Goal: Check status

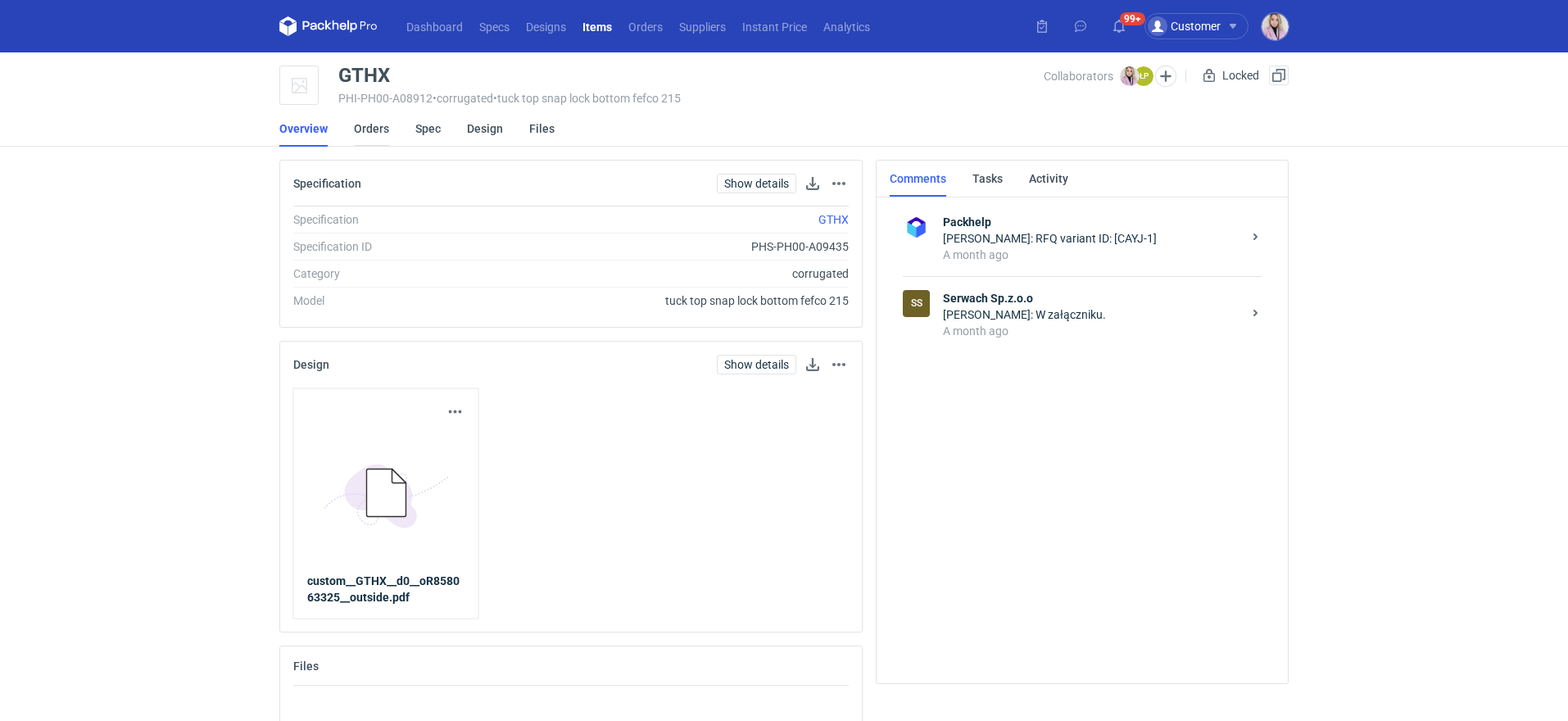
click at [376, 137] on link "Orders" at bounding box center [371, 128] width 36 height 36
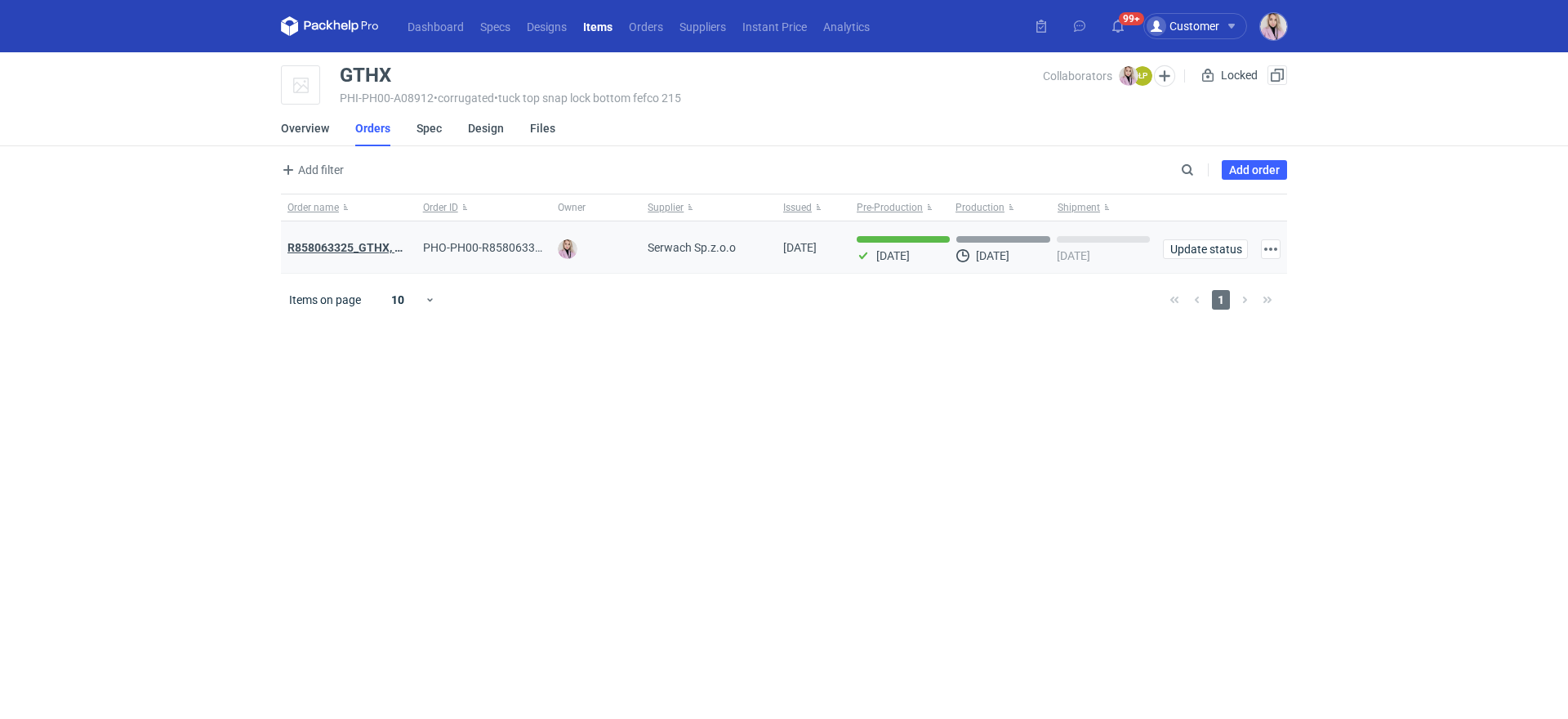
click at [363, 247] on strong "R858063325_GTHX, NNPL, JAAG, JGXY, QTVD, WZHN, ITNR, EUMI" at bounding box center [457, 247] width 340 height 13
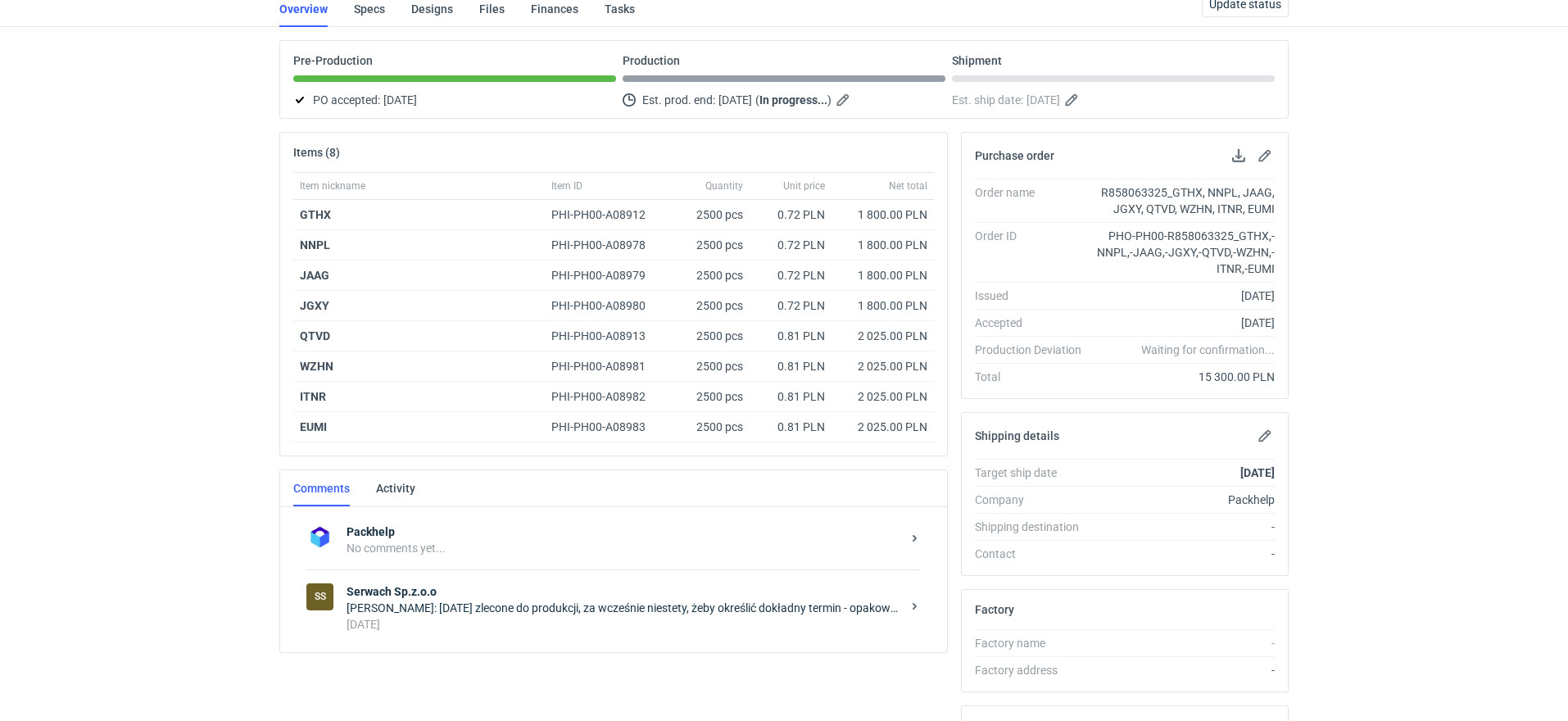
scroll to position [153, 0]
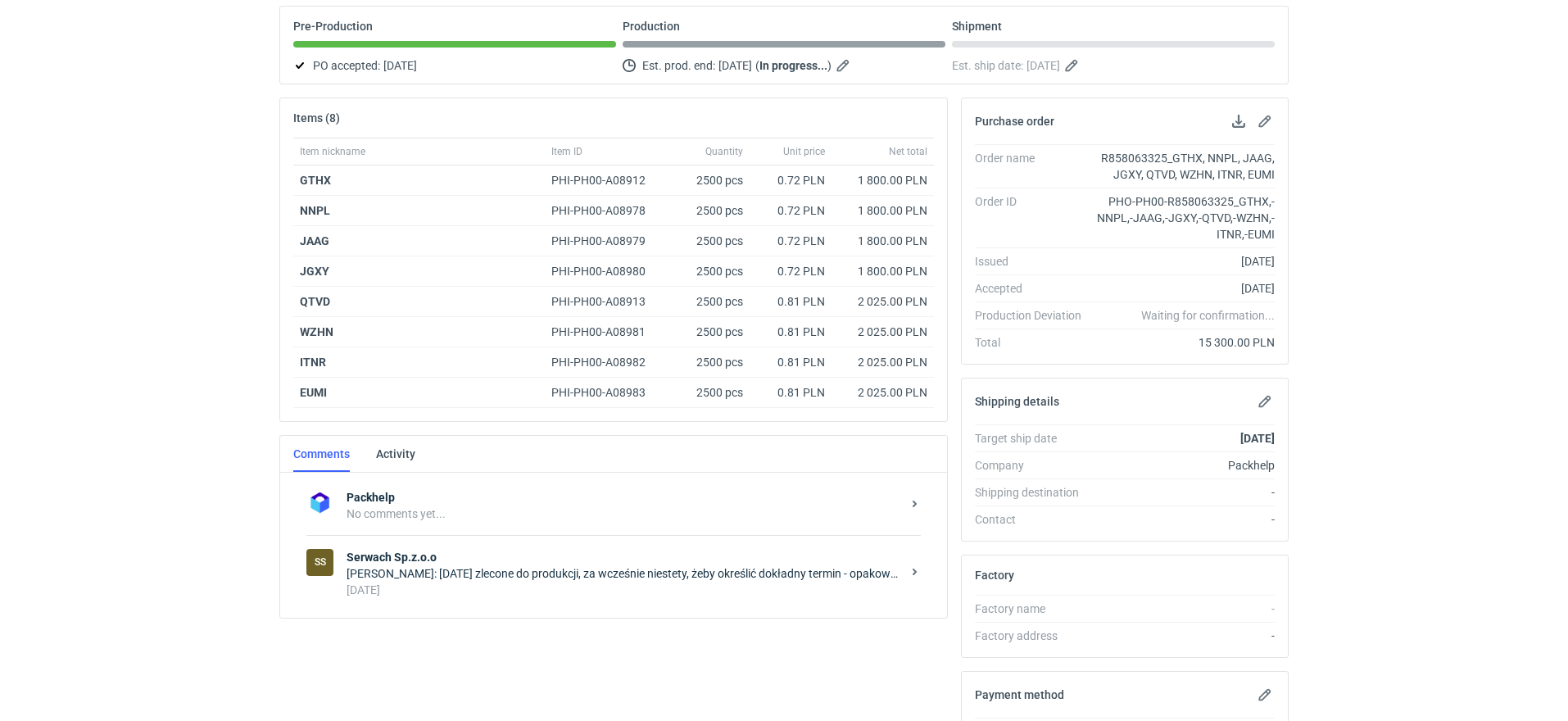
click at [564, 582] on div "18 days ago" at bounding box center [624, 590] width 554 height 16
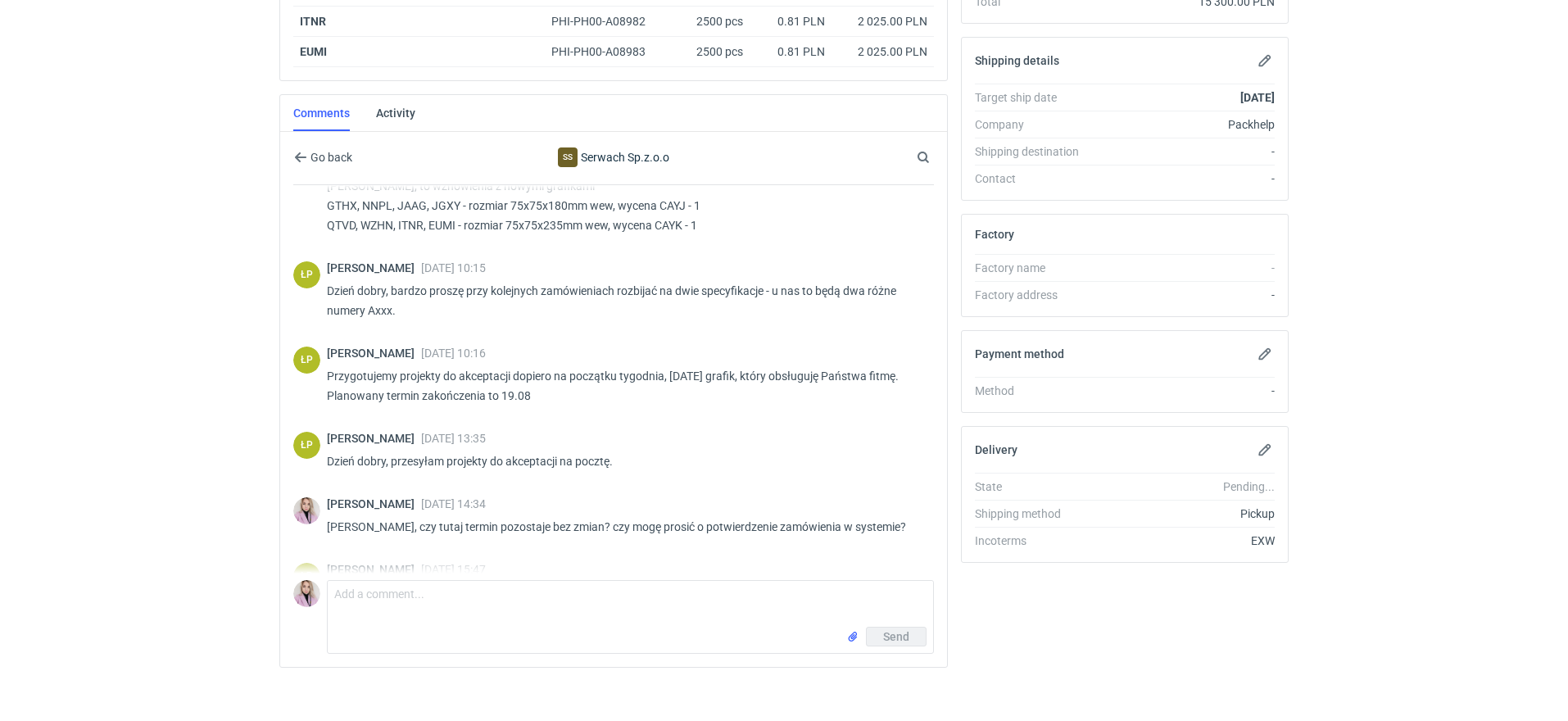
scroll to position [108, 0]
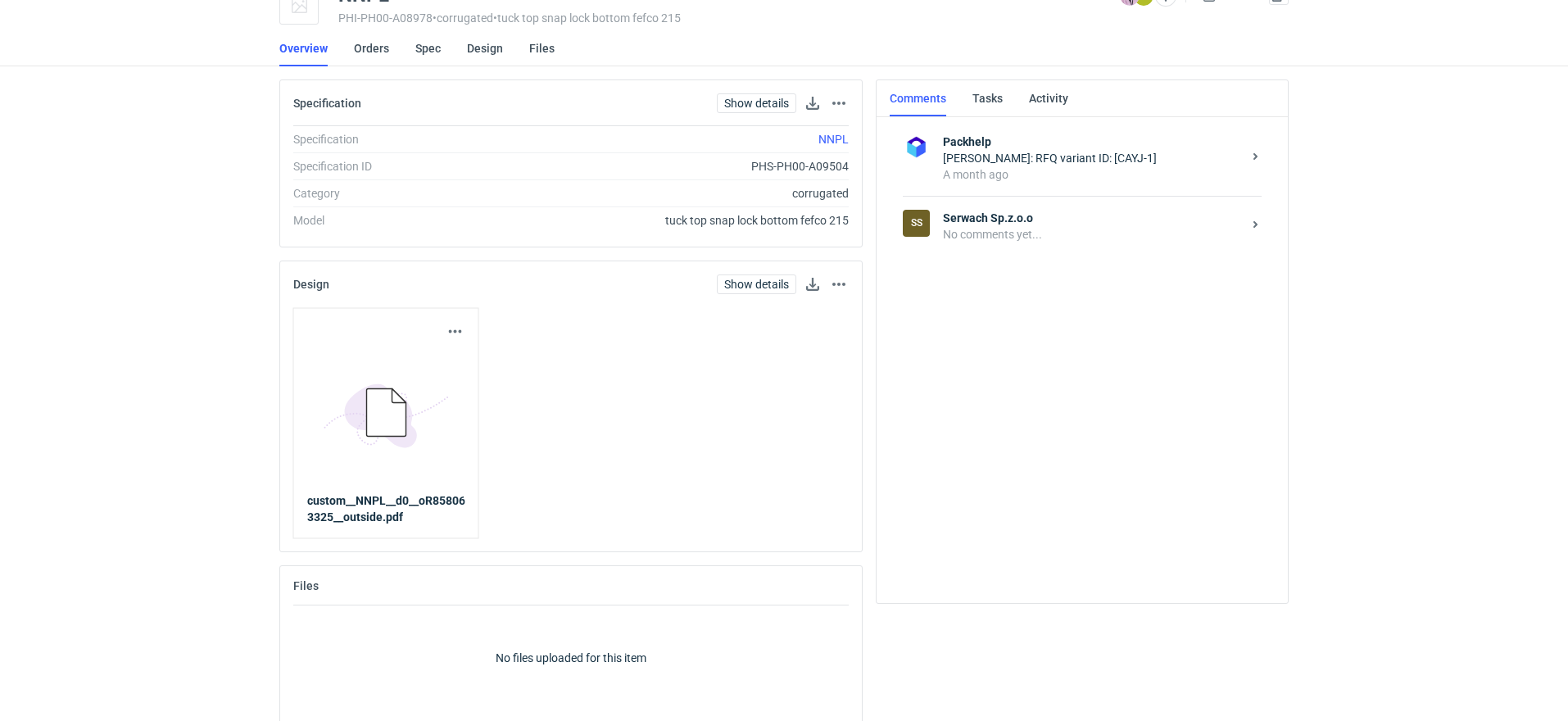
scroll to position [94, 0]
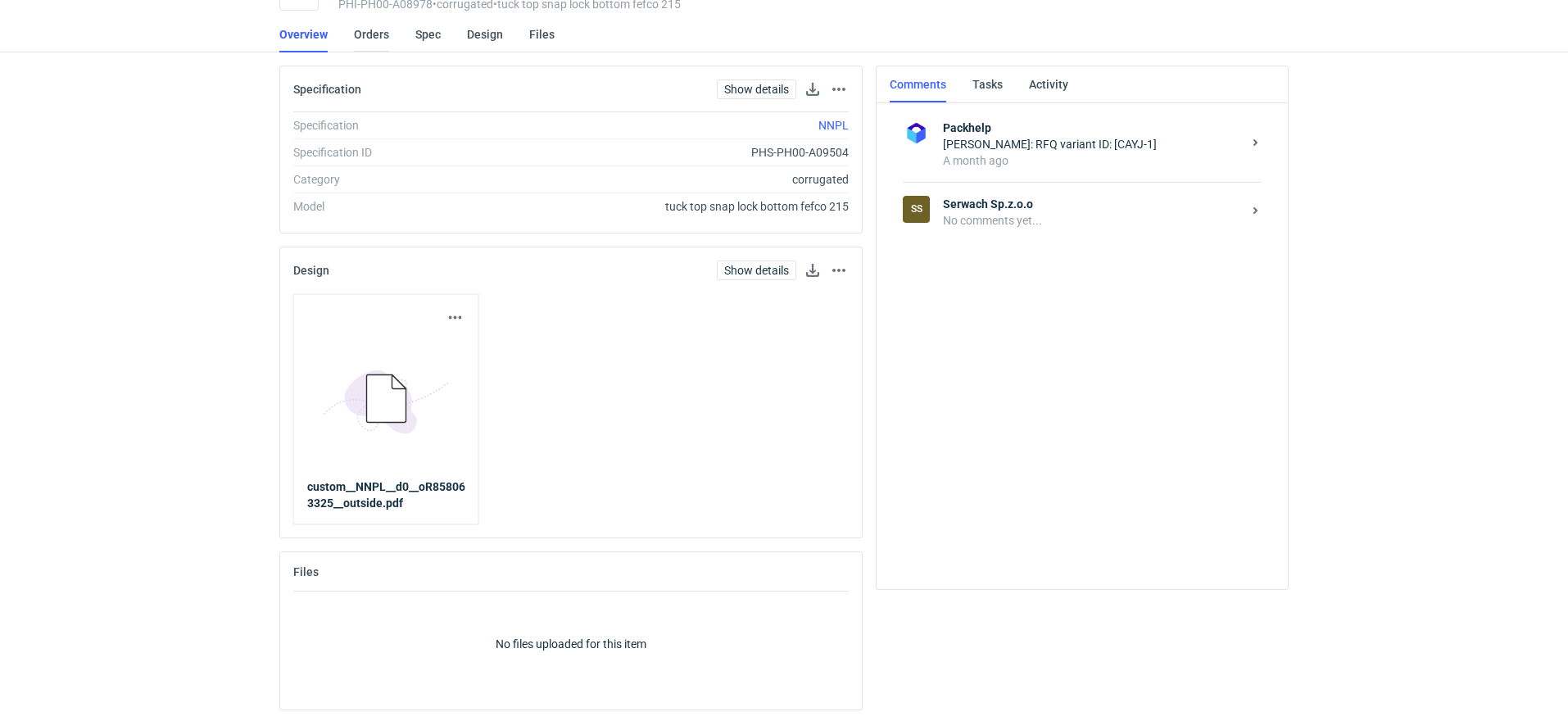
click at [371, 47] on link "Orders" at bounding box center [371, 34] width 36 height 36
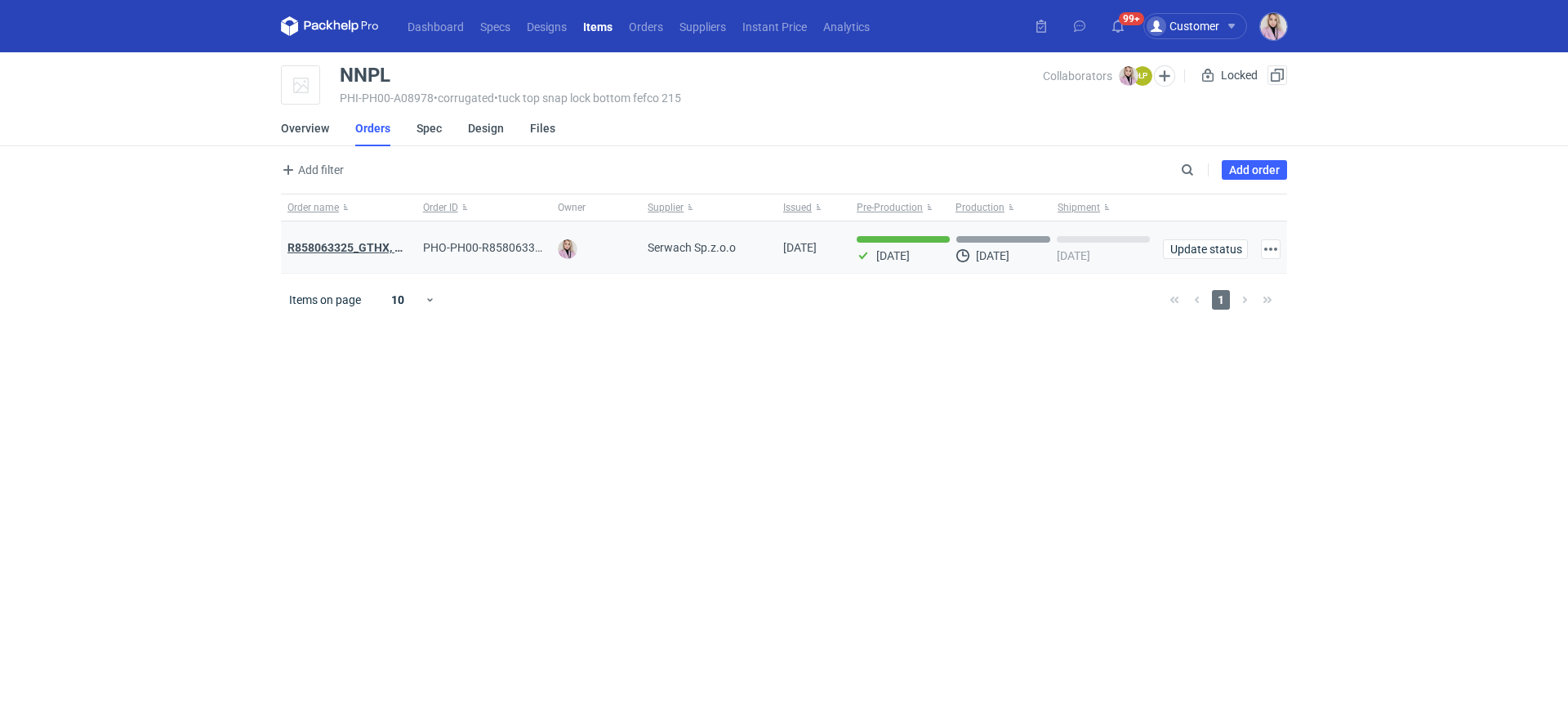
click at [355, 252] on strong "R858063325_GTHX, NNPL, JAAG, JGXY, QTVD, WZHN, ITNR, EUMI" at bounding box center [457, 247] width 340 height 13
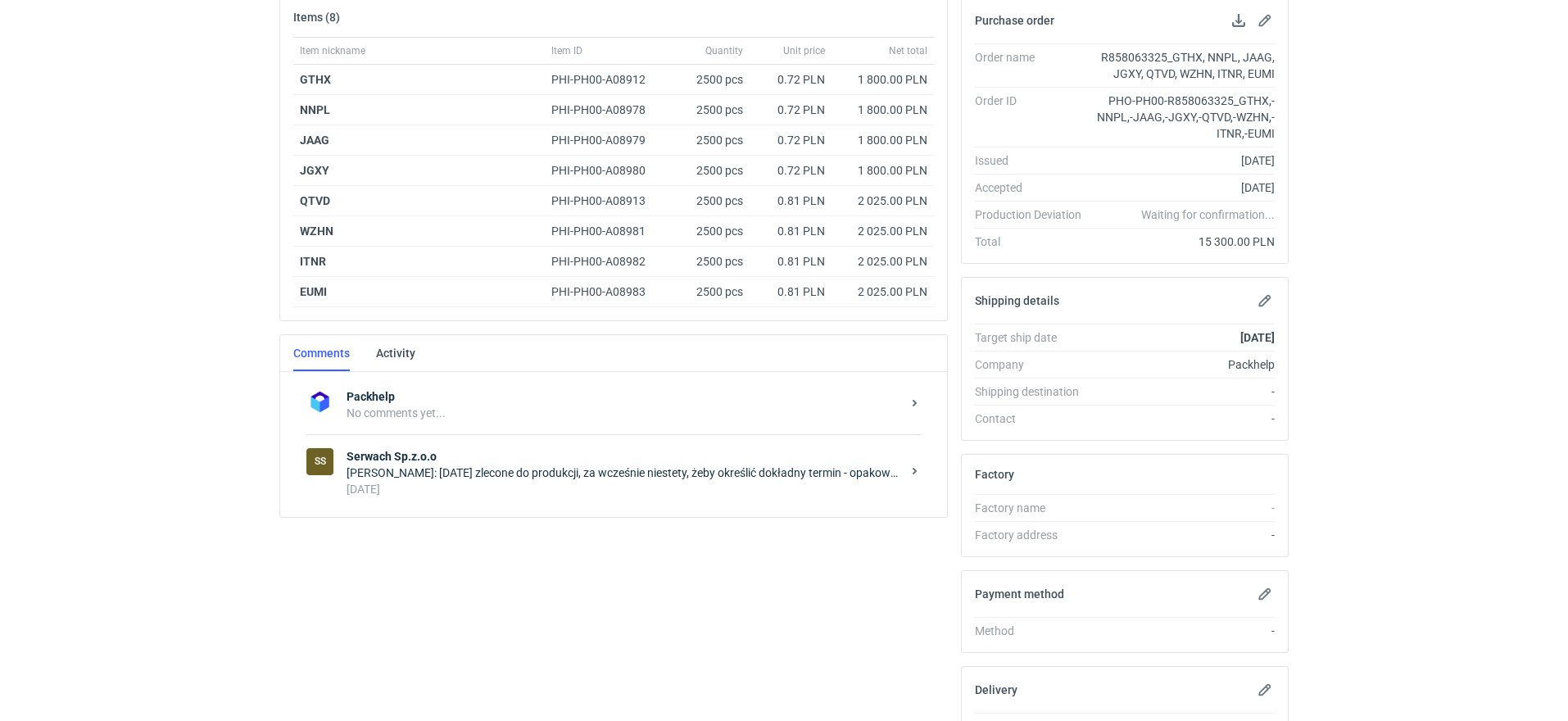
click at [446, 474] on div "Łukasz Postawa: Dzisiaj zlecone do produkcji, za wcześnie niestety, żeby określ…" at bounding box center [624, 473] width 554 height 16
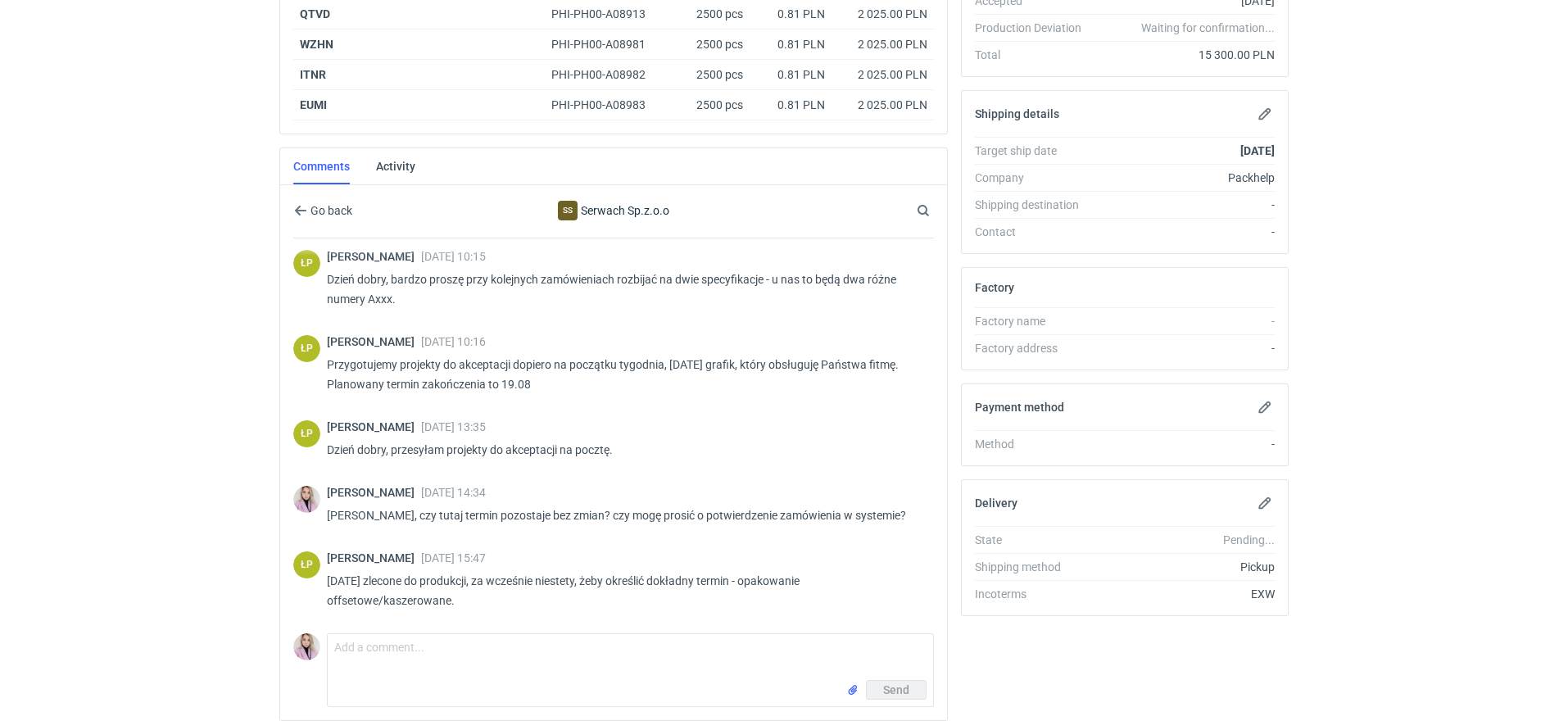
scroll to position [447, 0]
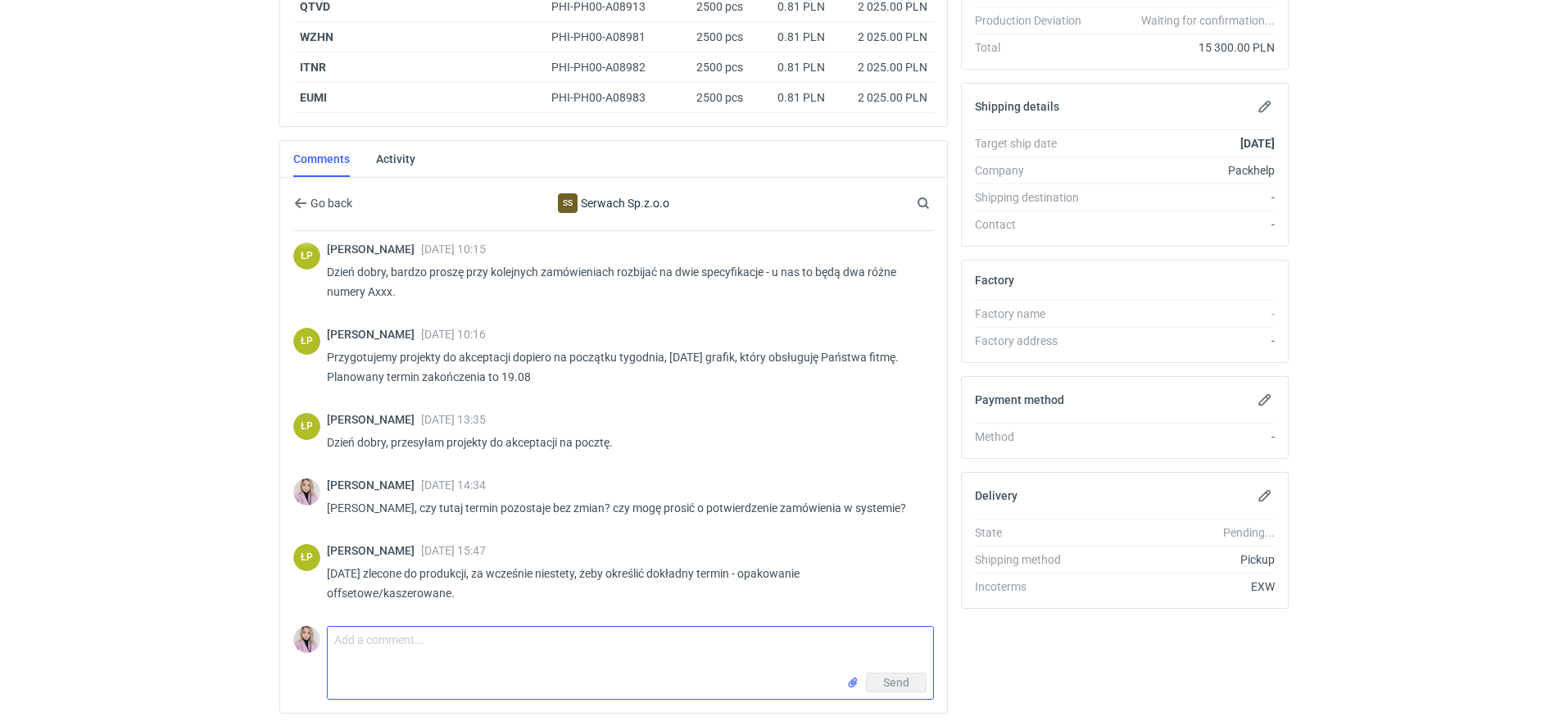
drag, startPoint x: 402, startPoint y: 651, endPoint x: 401, endPoint y: 640, distance: 11.0
click at [402, 651] on textarea "Comment message" at bounding box center [630, 650] width 606 height 46
type textarea "Dzień dobry Panie Łukaszu, czy możemy oszacować ile tutaj będzie palet?"
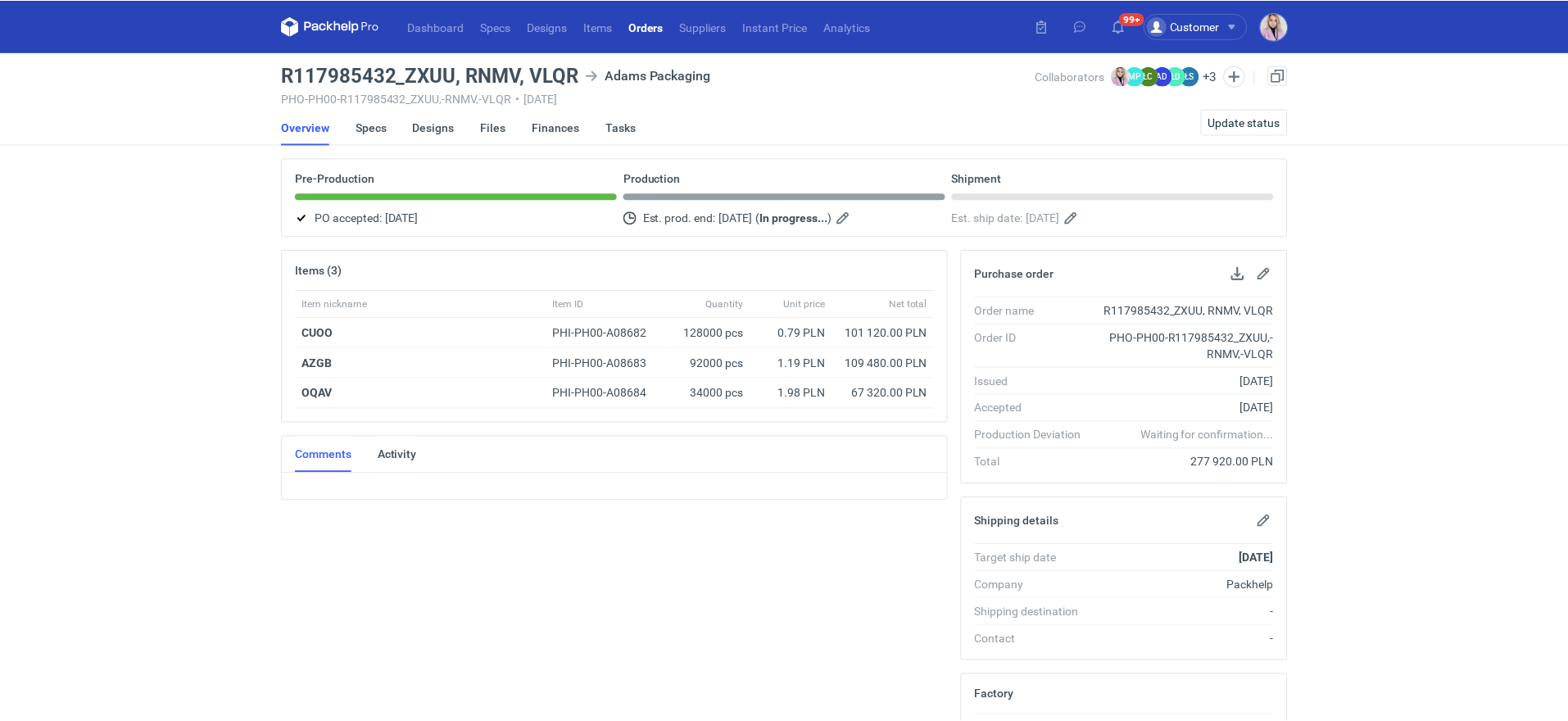
scroll to position [42, 0]
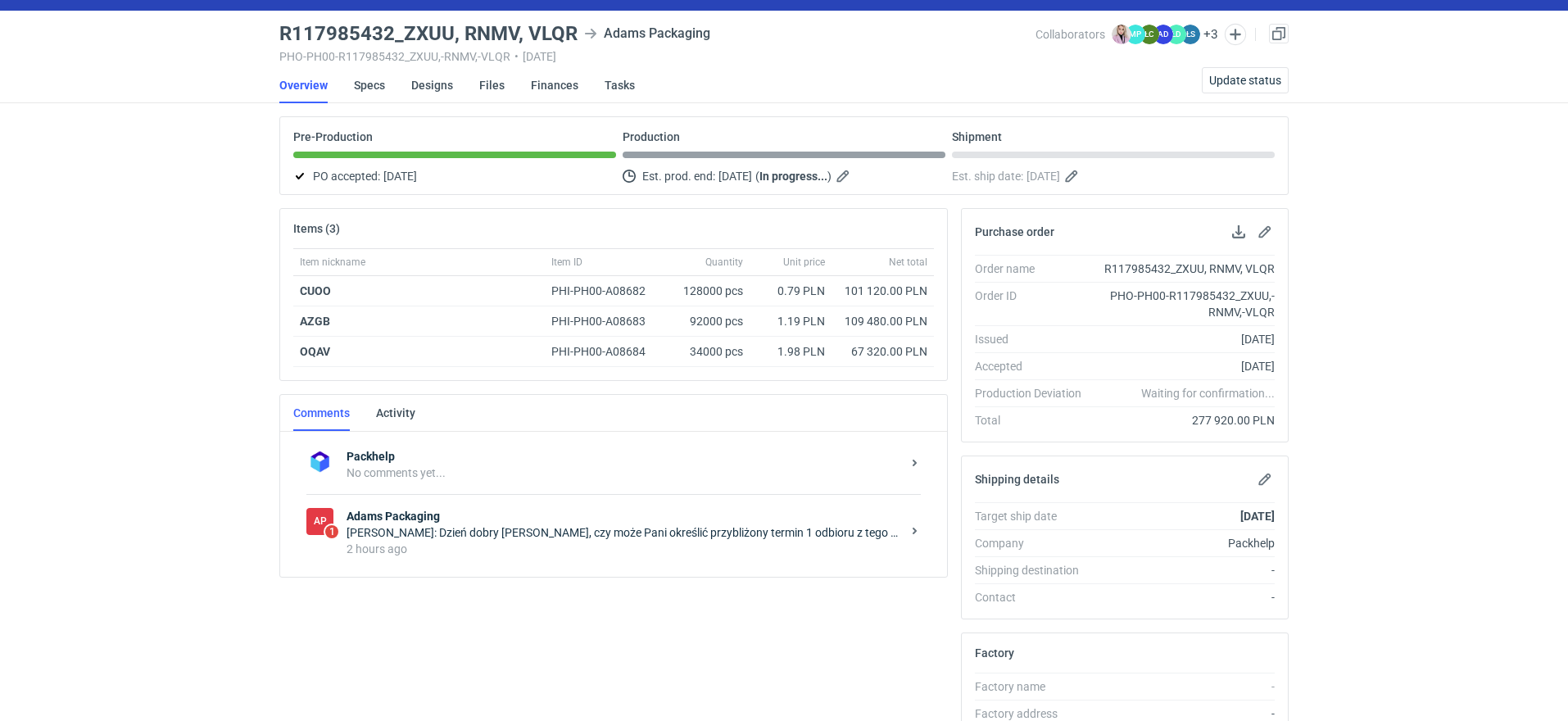
click at [456, 545] on div "2 hours ago" at bounding box center [624, 549] width 554 height 16
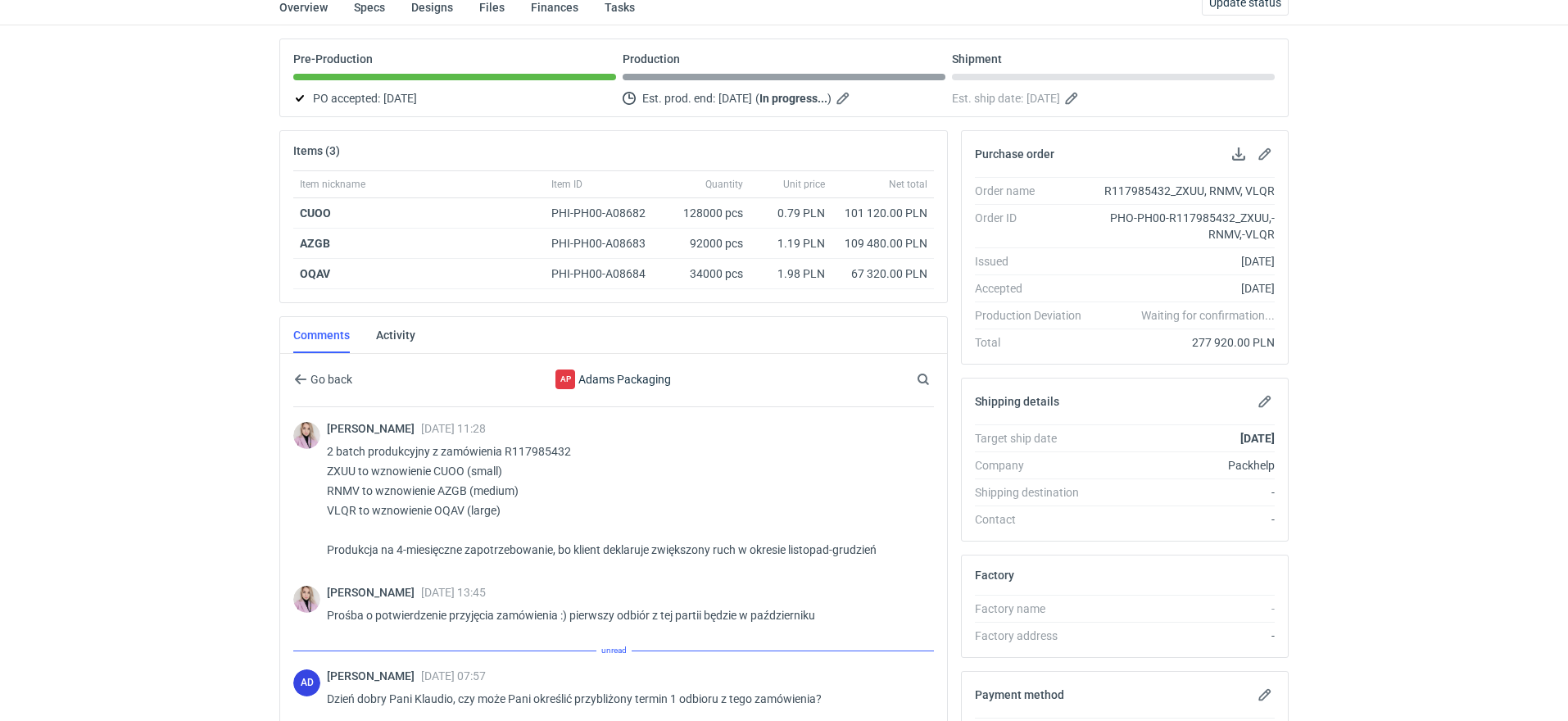
scroll to position [360, 0]
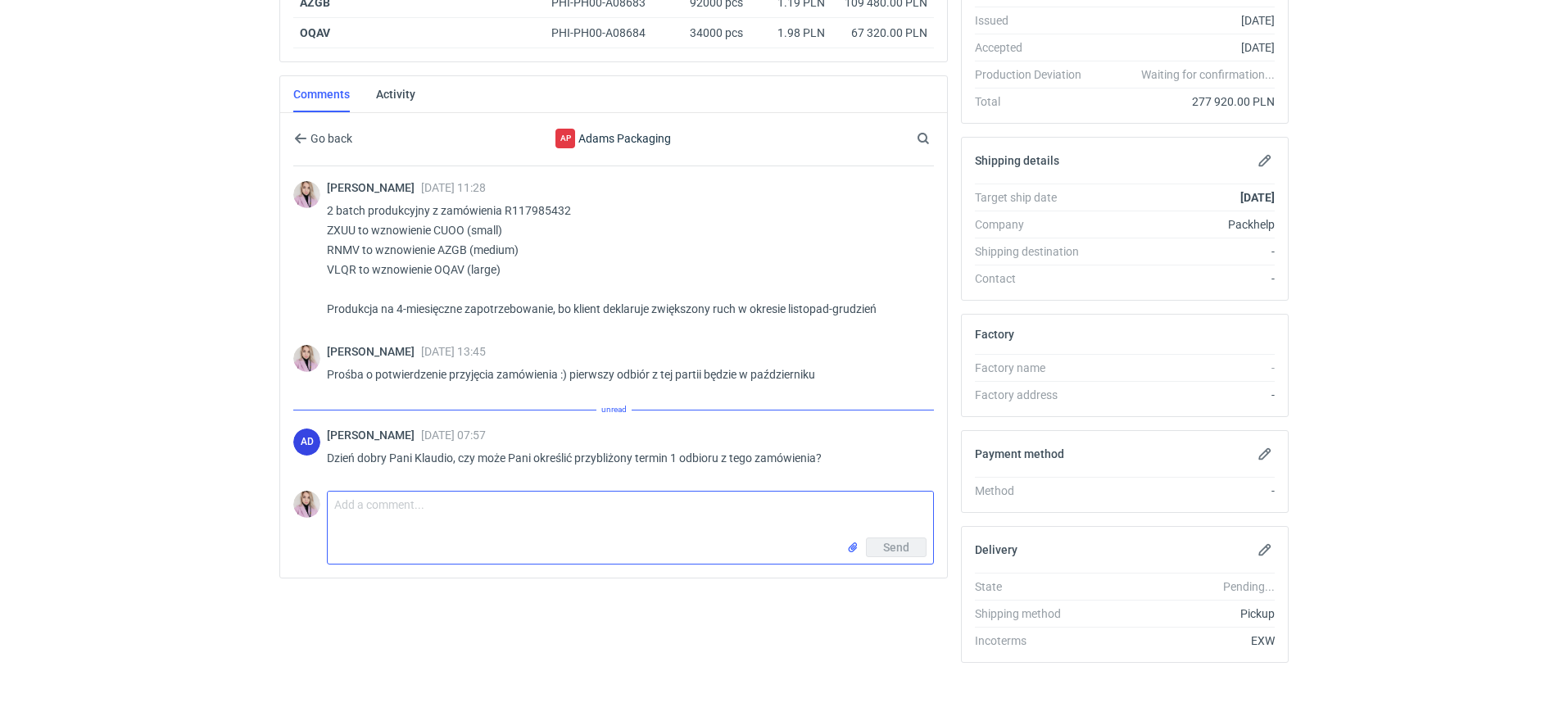
click at [383, 502] on textarea "Comment message" at bounding box center [630, 514] width 606 height 46
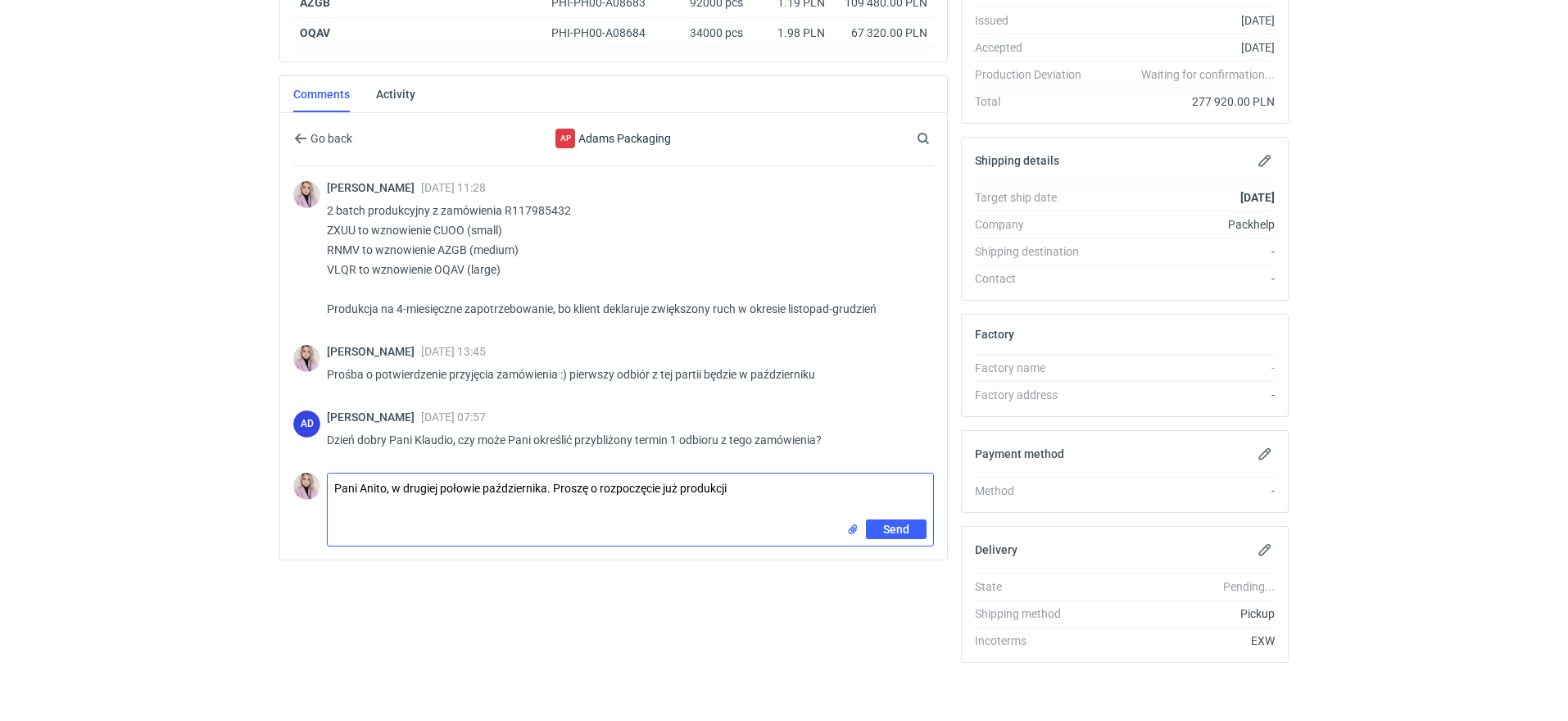
type textarea "Pani Anito, w drugiej połowie października. Proszę o rozpoczęcie już produkcji"
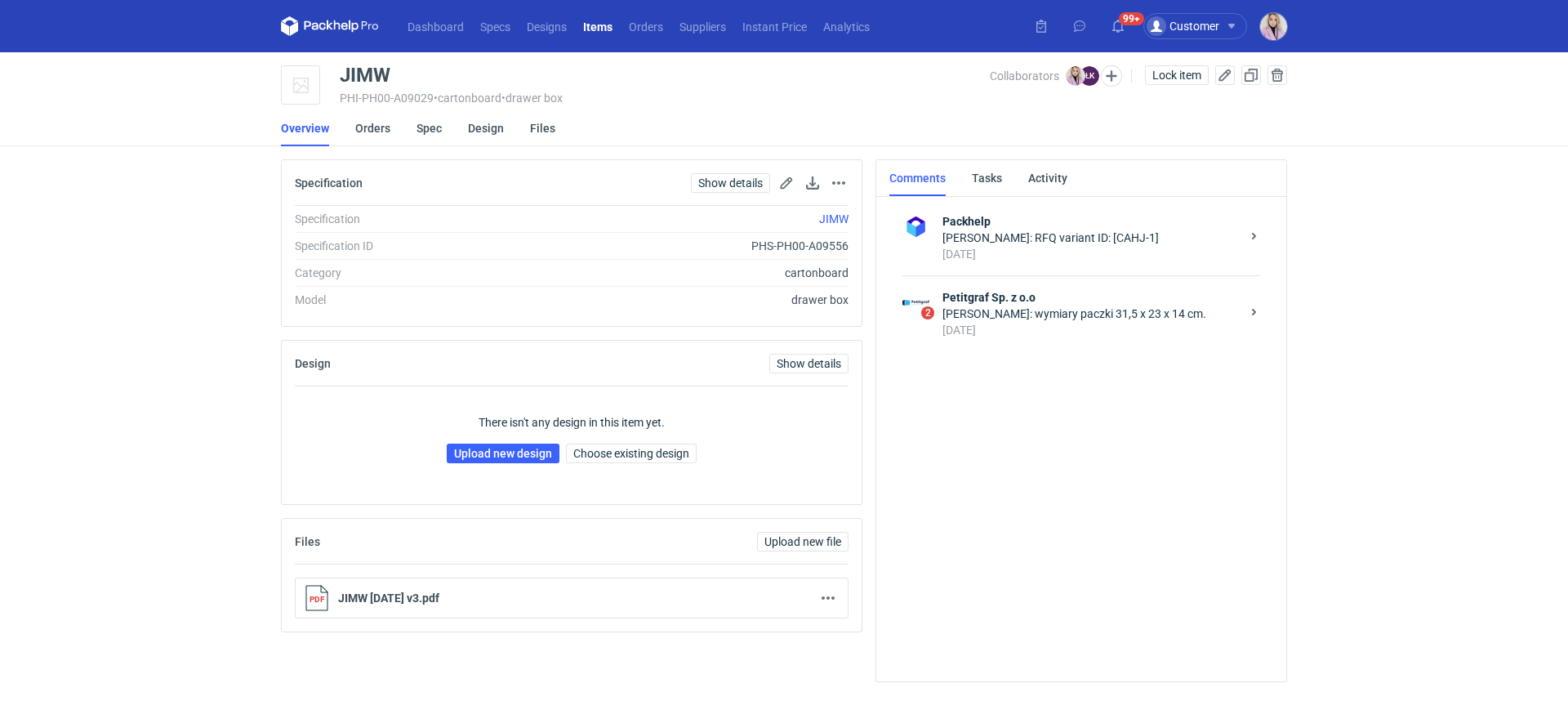
click at [1088, 277] on div "2 Petitgraf Sp. z o.o Łukasz Kowalski: wymiary paczki 31,5 x 23 x 14 cm. 3 days…" at bounding box center [1081, 313] width 358 height 76
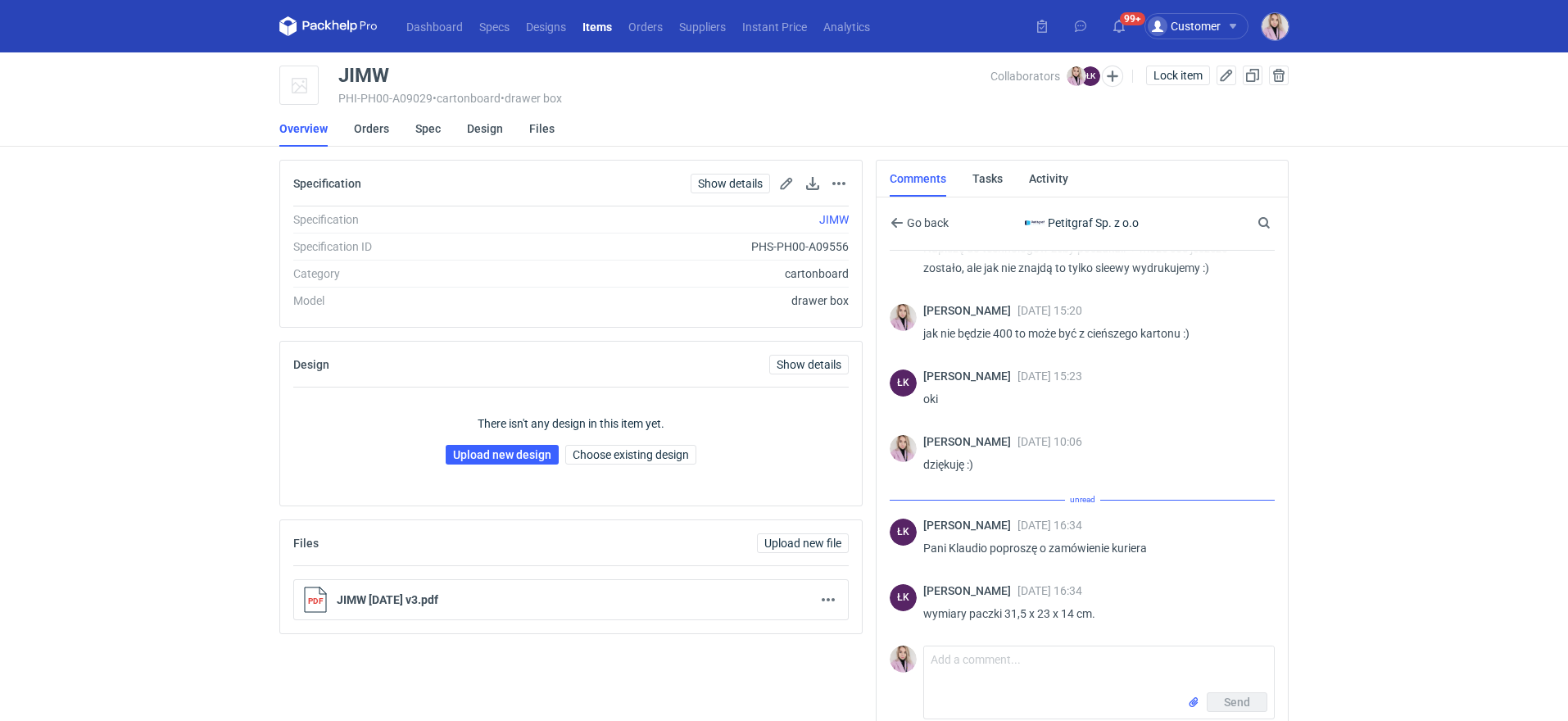
scroll to position [877, 0]
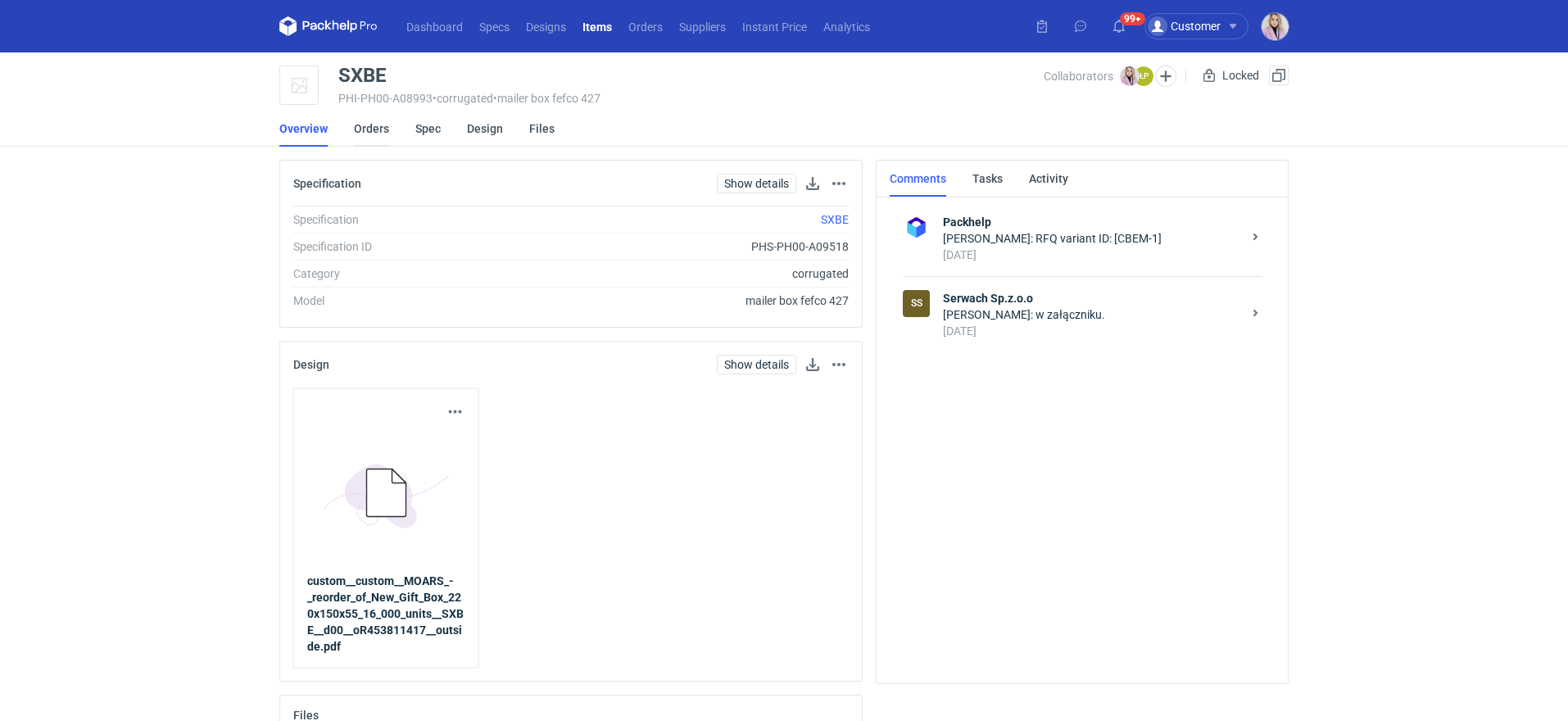
click at [371, 112] on link "Orders" at bounding box center [371, 128] width 36 height 36
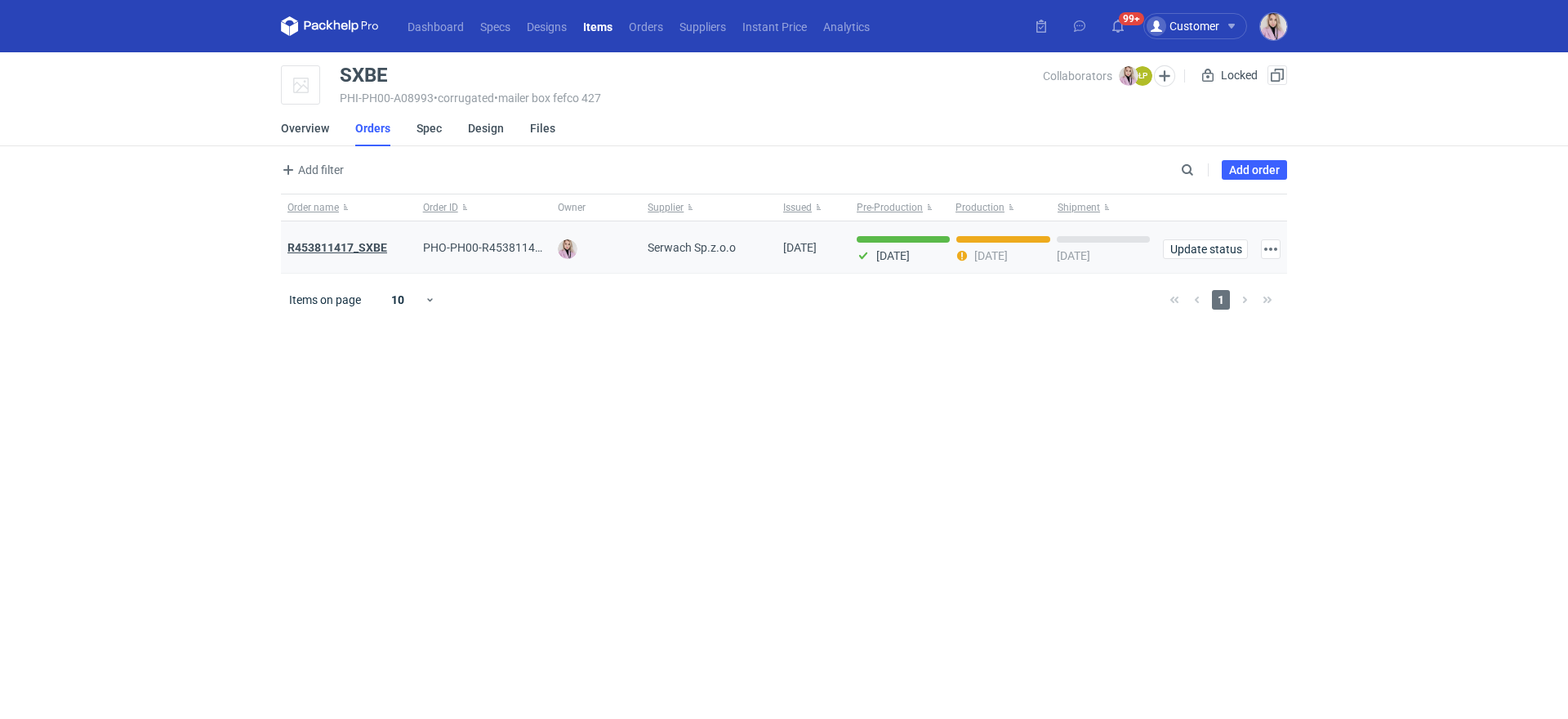
click at [359, 246] on strong "R453811417_SXBE" at bounding box center [337, 247] width 99 height 13
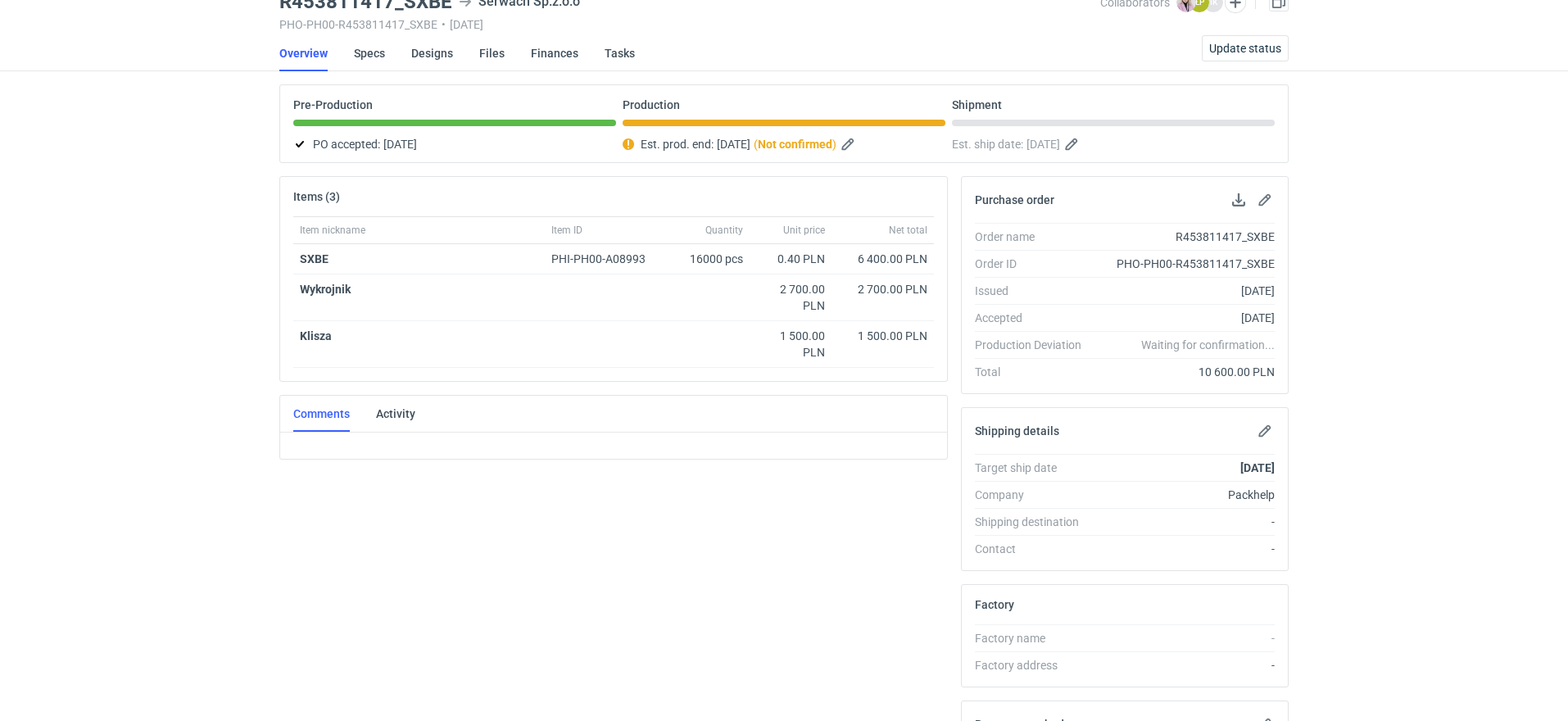
scroll to position [77, 0]
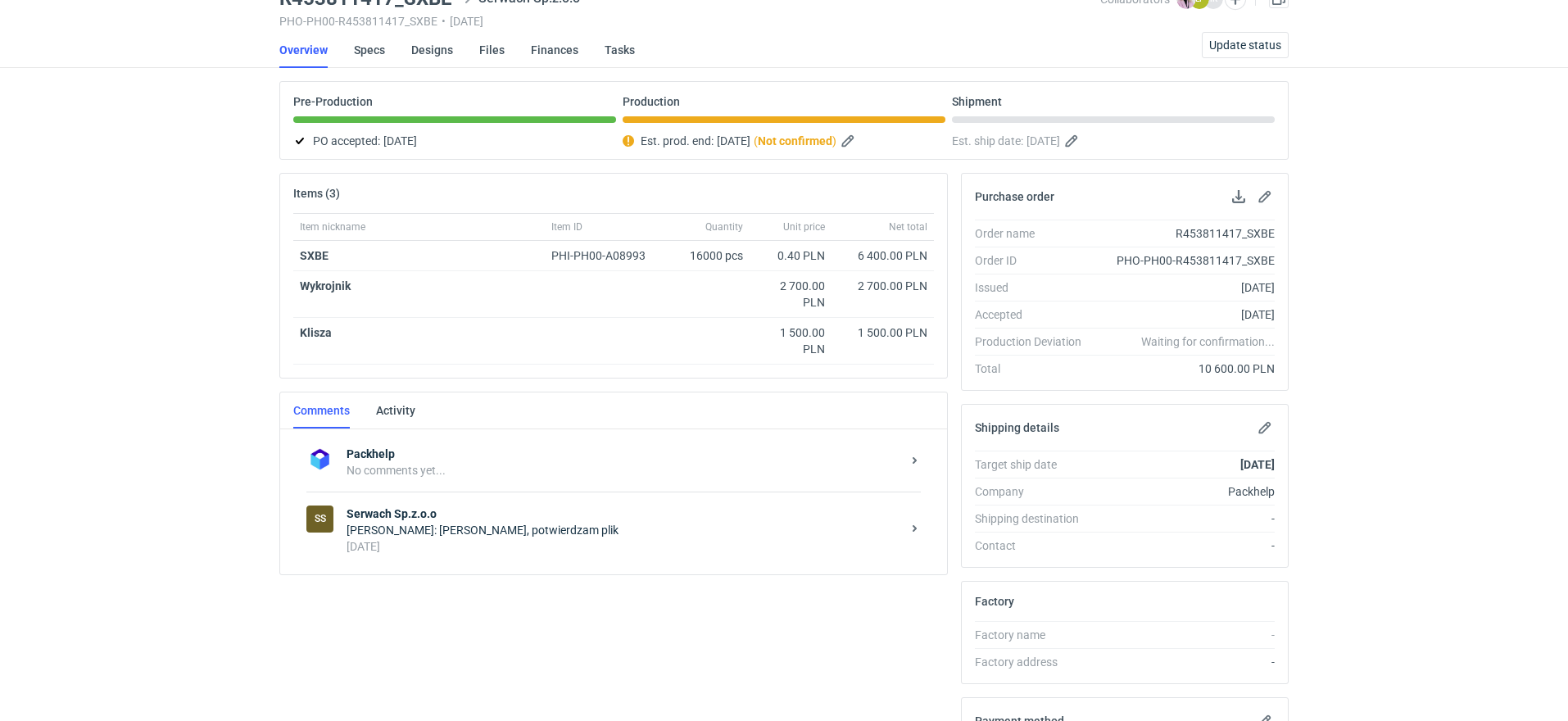
click at [479, 529] on div "Klaudia Wiśniewska: Panie Łukaszu, potwierdzam plik" at bounding box center [624, 530] width 554 height 16
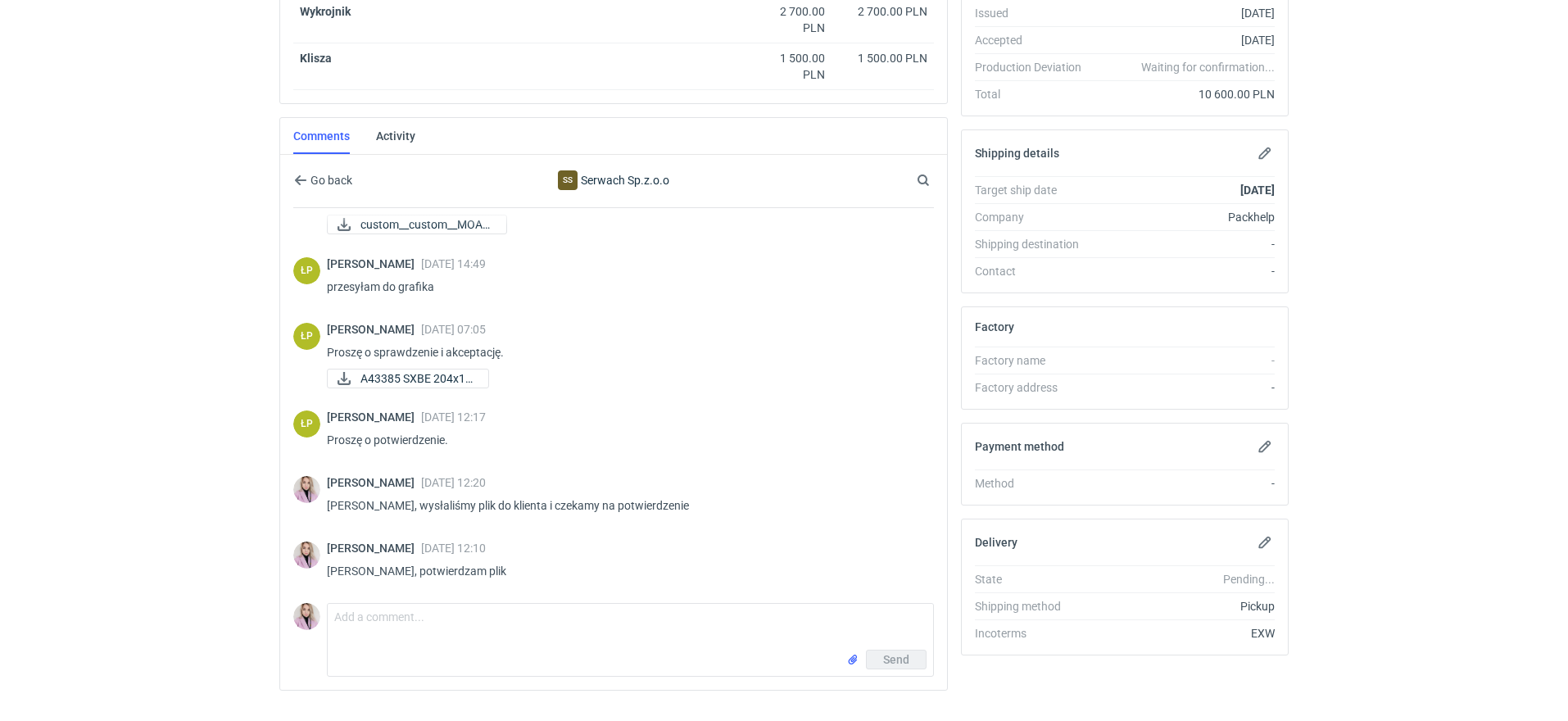
scroll to position [375, 0]
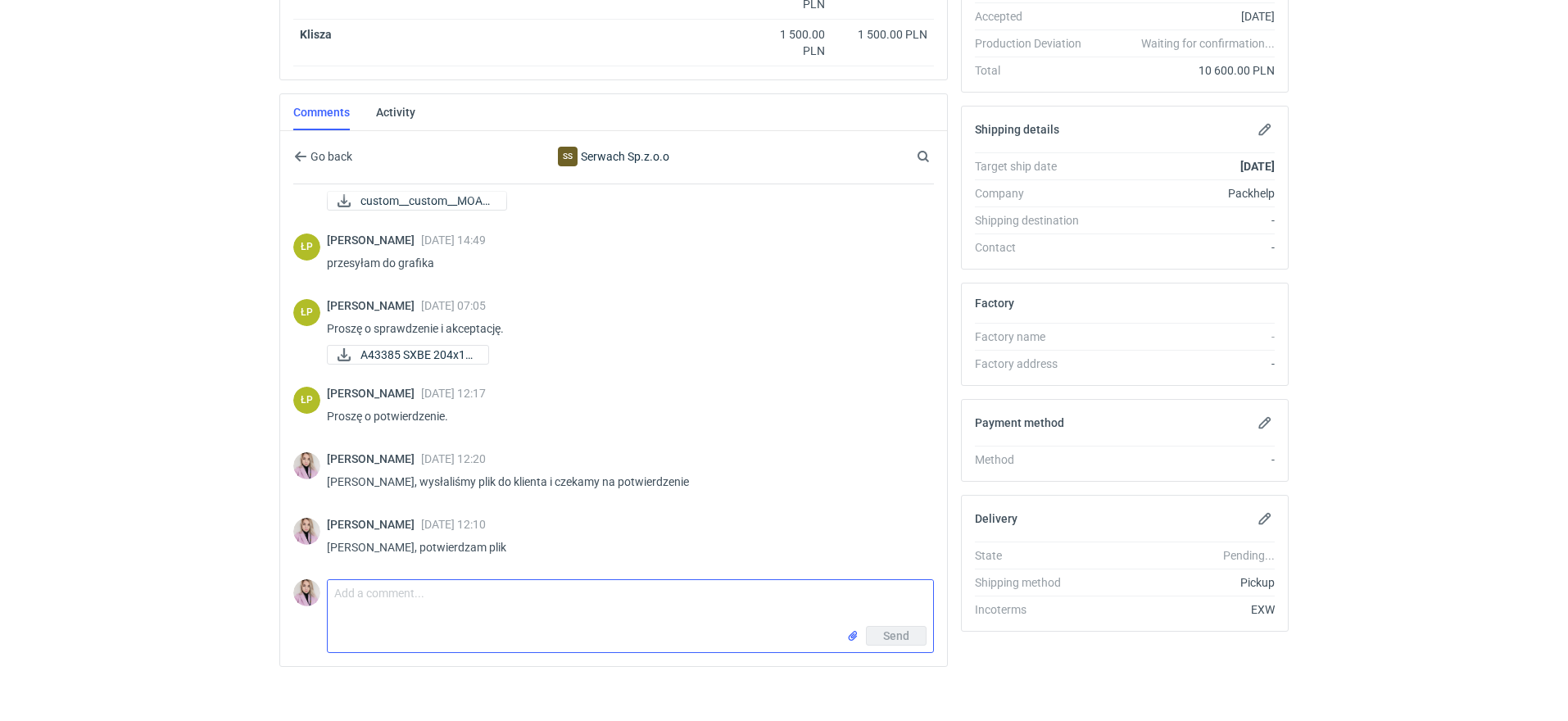
click at [415, 610] on textarea "Comment message" at bounding box center [630, 603] width 606 height 46
type textarea "D"
type textarea "Panie Łukaszu, prośba o informację czy produkcja zakończy się dzis"
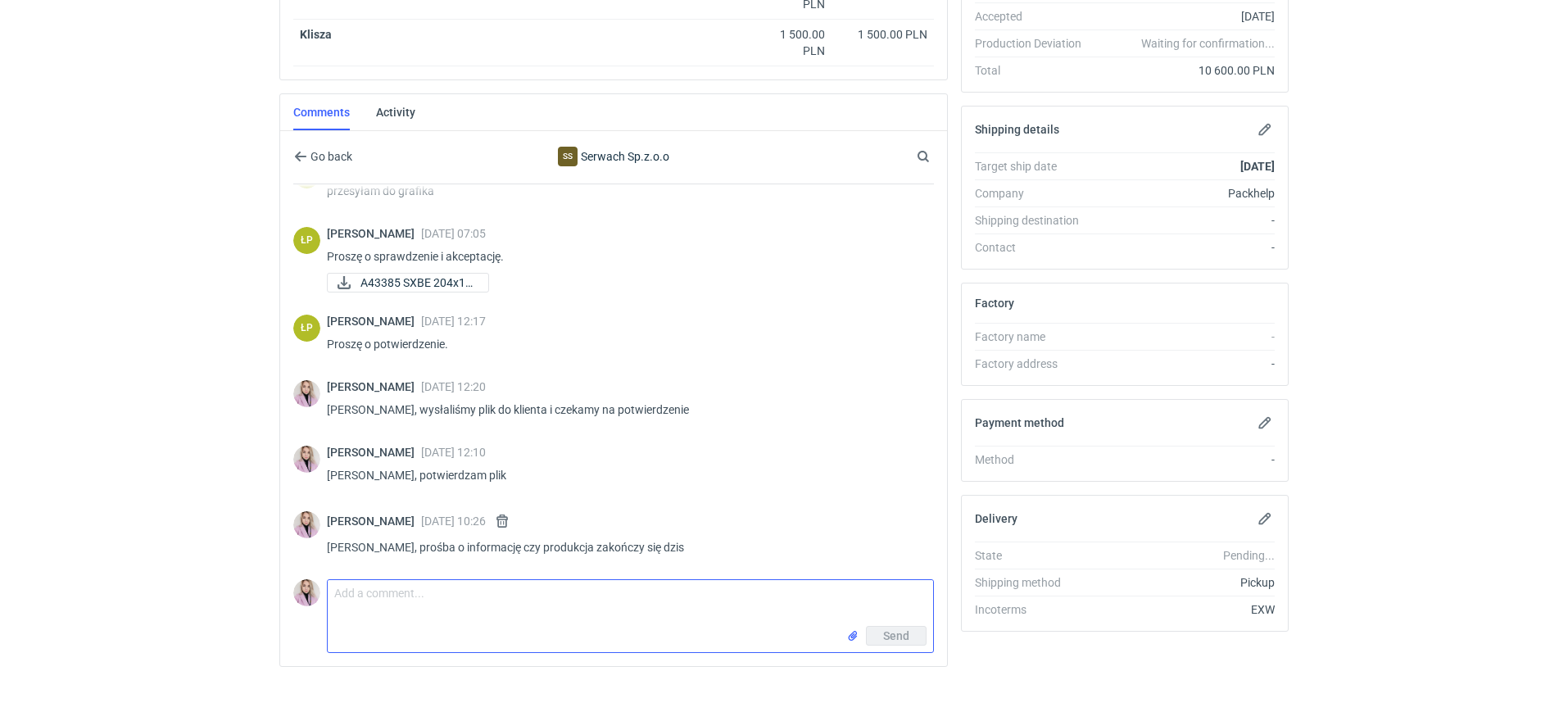
scroll to position [0, 0]
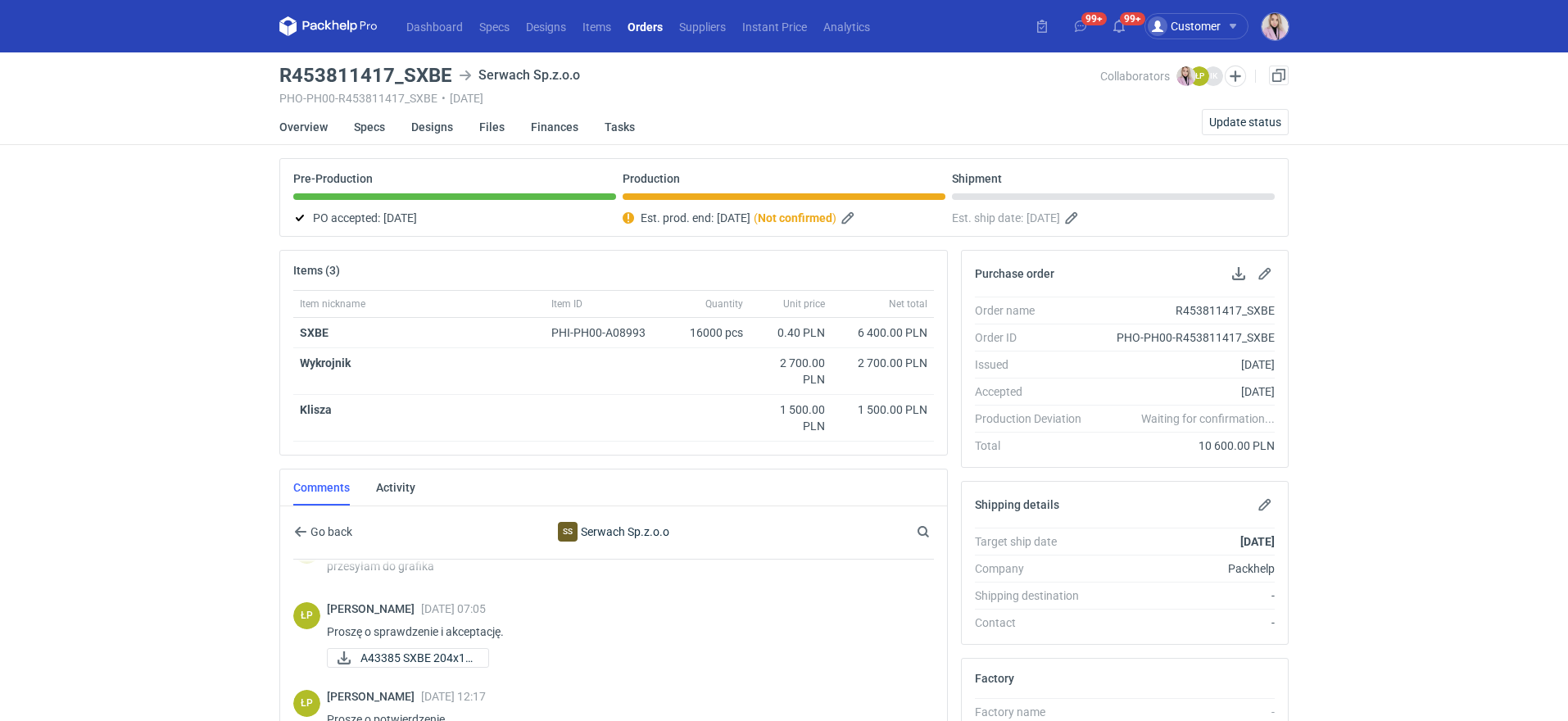
click at [650, 33] on link "Orders" at bounding box center [645, 26] width 51 height 19
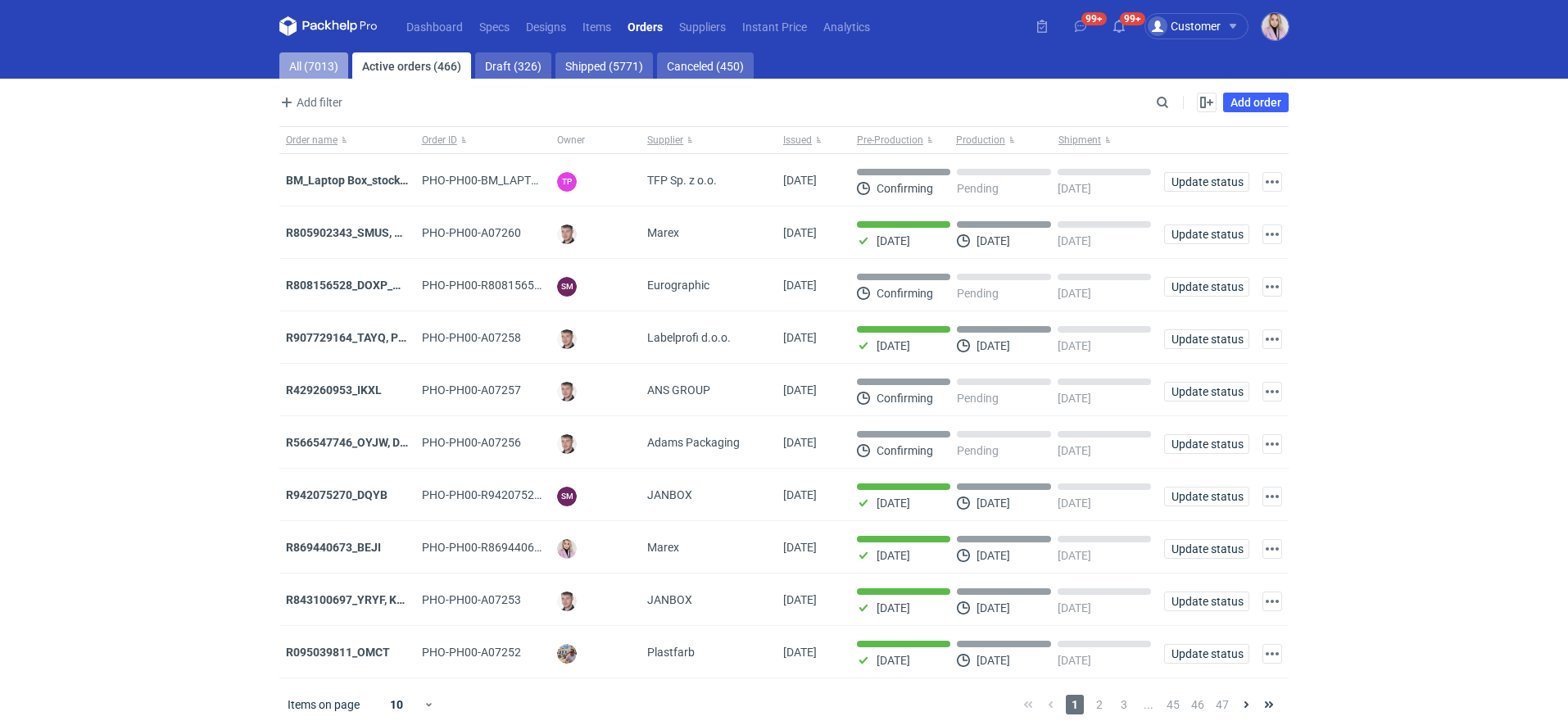
click at [333, 68] on link "All (7013)" at bounding box center [313, 65] width 69 height 27
click at [1090, 706] on span "2" at bounding box center [1094, 704] width 18 height 19
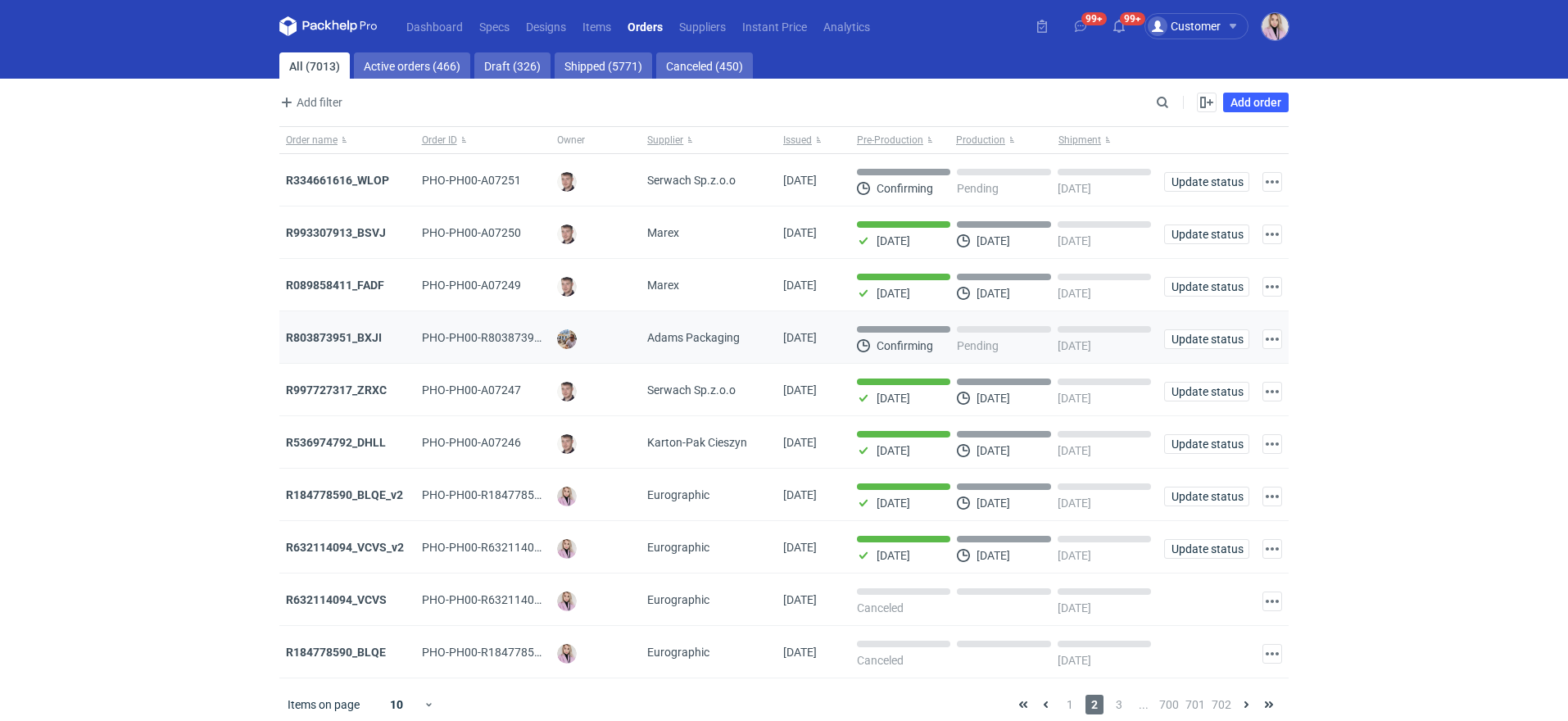
click at [338, 324] on div "R803873951_BXJI" at bounding box center [347, 337] width 136 height 52
click at [330, 338] on strong "R803873951_BXJI" at bounding box center [334, 338] width 96 height 13
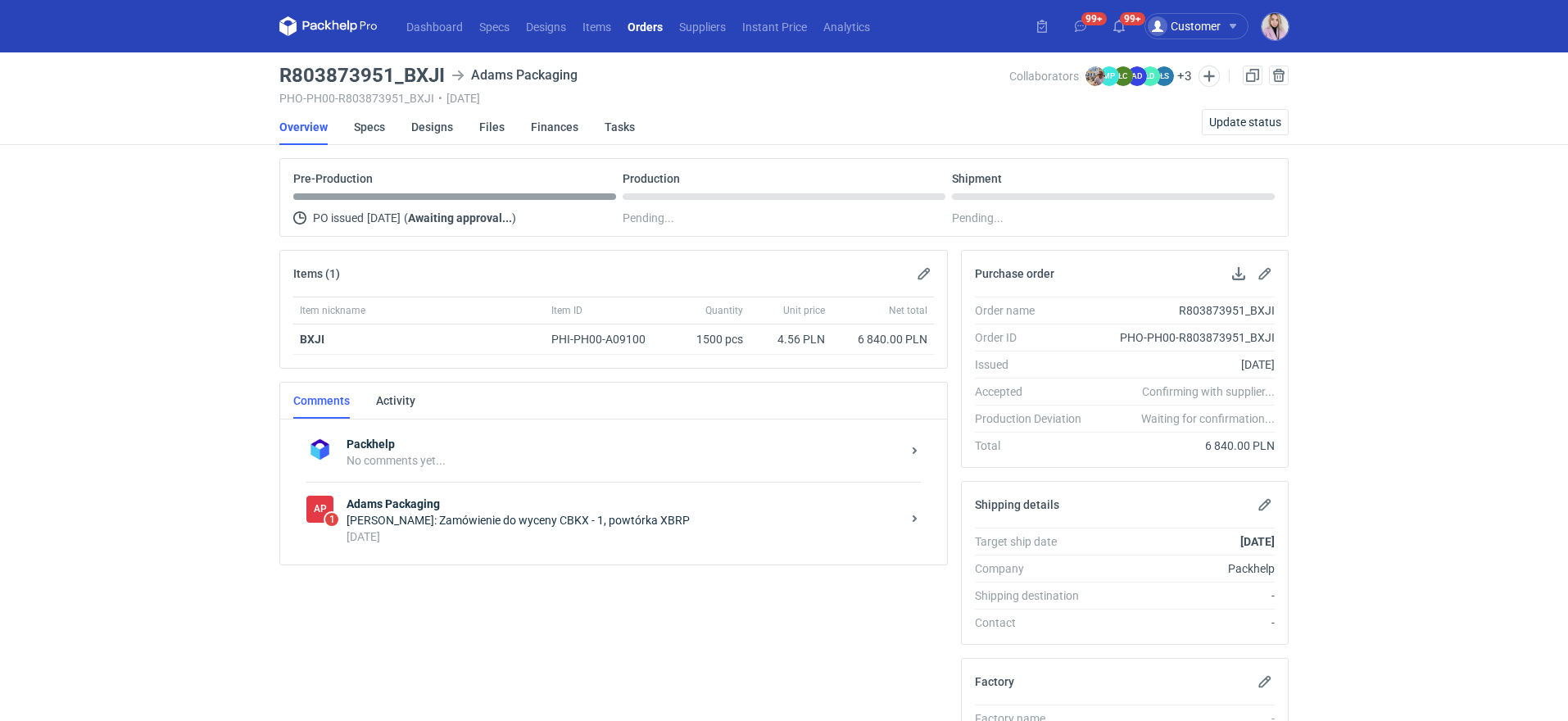
click at [502, 500] on strong "Adams Packaging" at bounding box center [624, 504] width 554 height 16
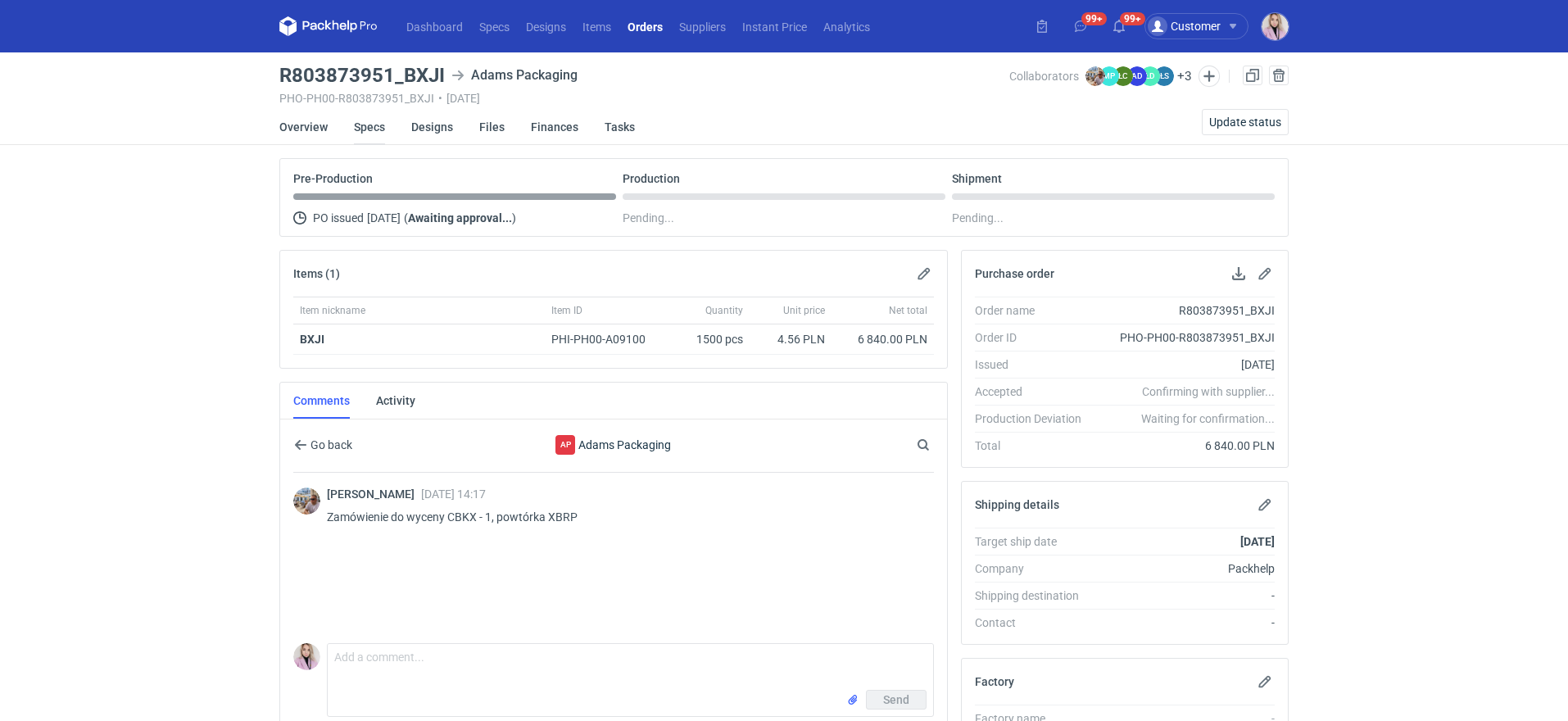
click at [370, 139] on link "Specs" at bounding box center [370, 126] width 31 height 36
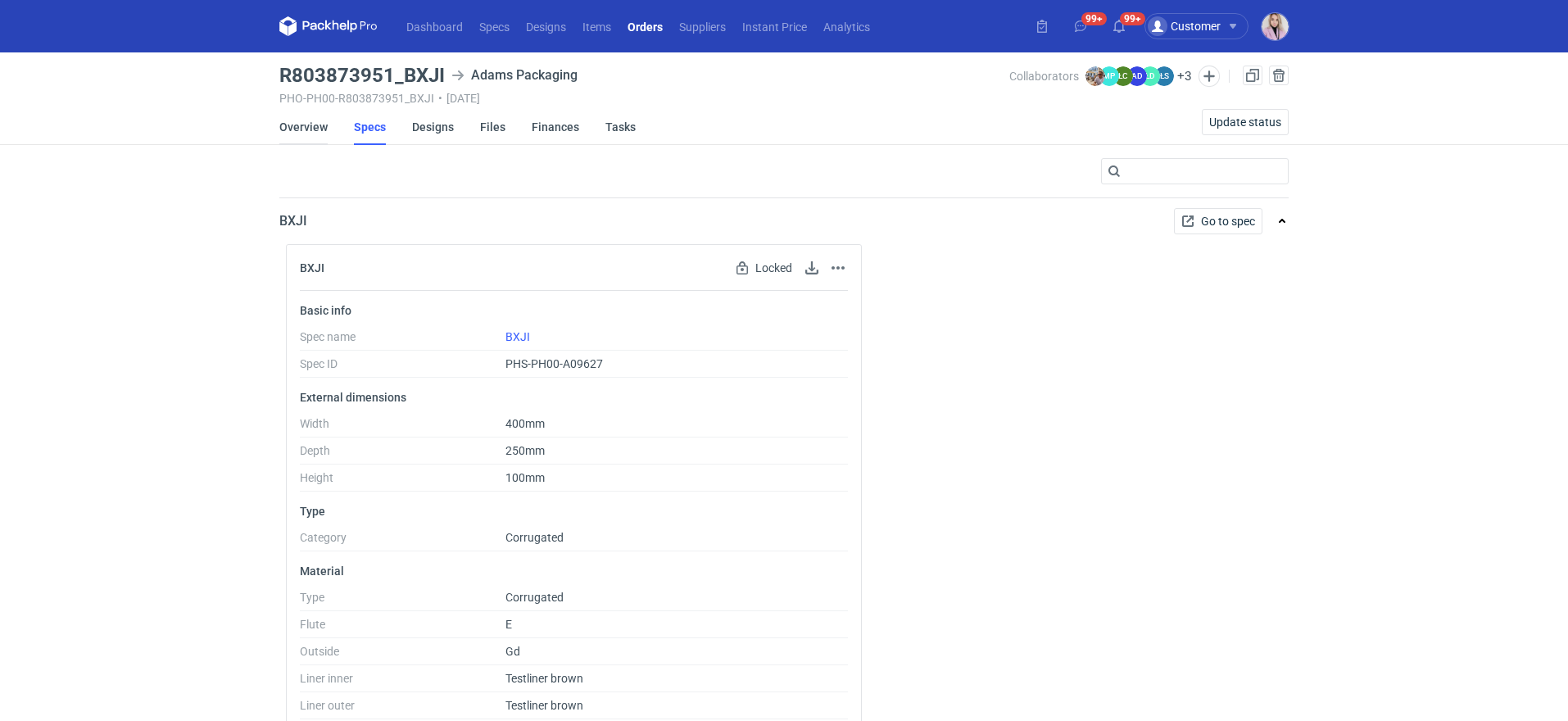
click at [310, 128] on link "Overview" at bounding box center [303, 126] width 48 height 36
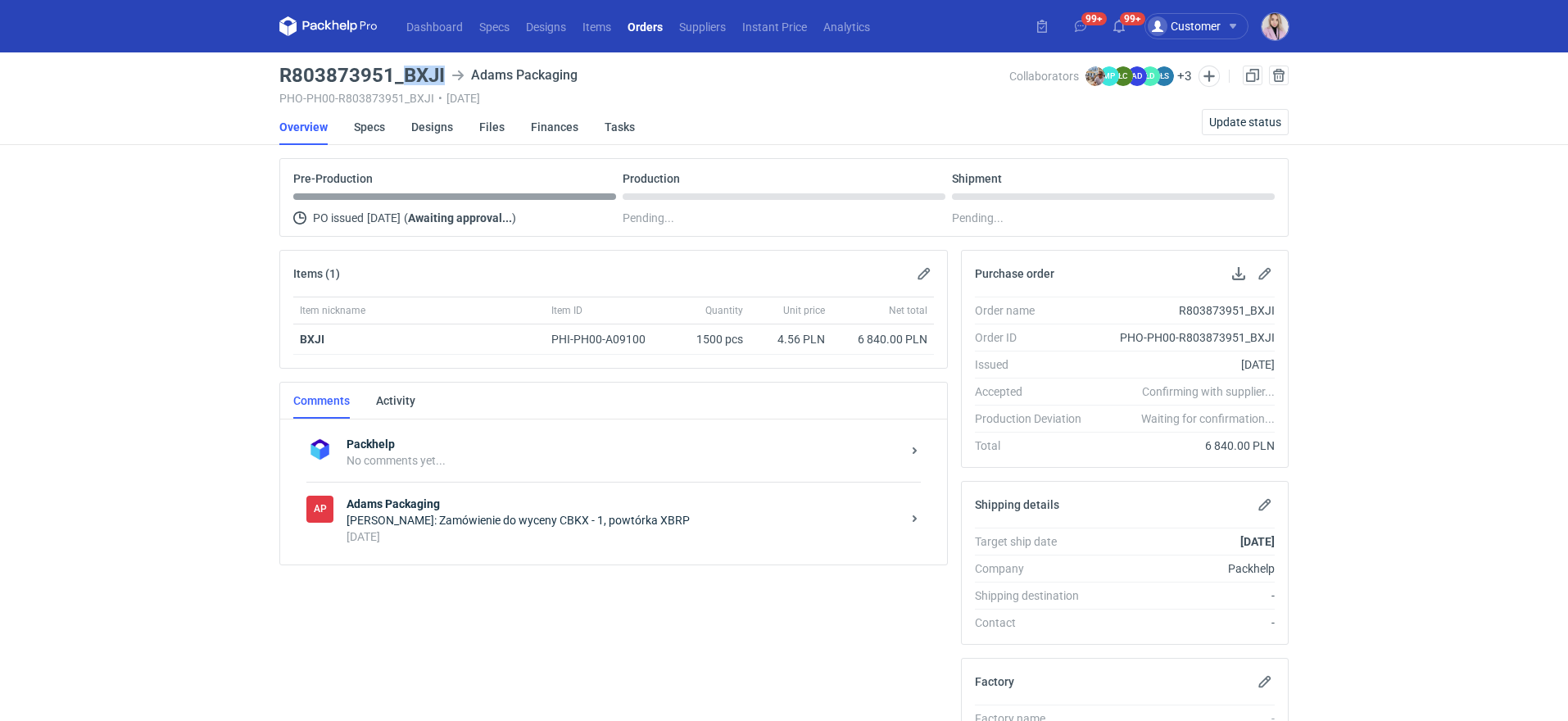
drag, startPoint x: 401, startPoint y: 74, endPoint x: 443, endPoint y: 75, distance: 42.0
click at [443, 76] on h3 "R803873951_BXJI" at bounding box center [361, 75] width 166 height 19
copy h3 "BXJI"
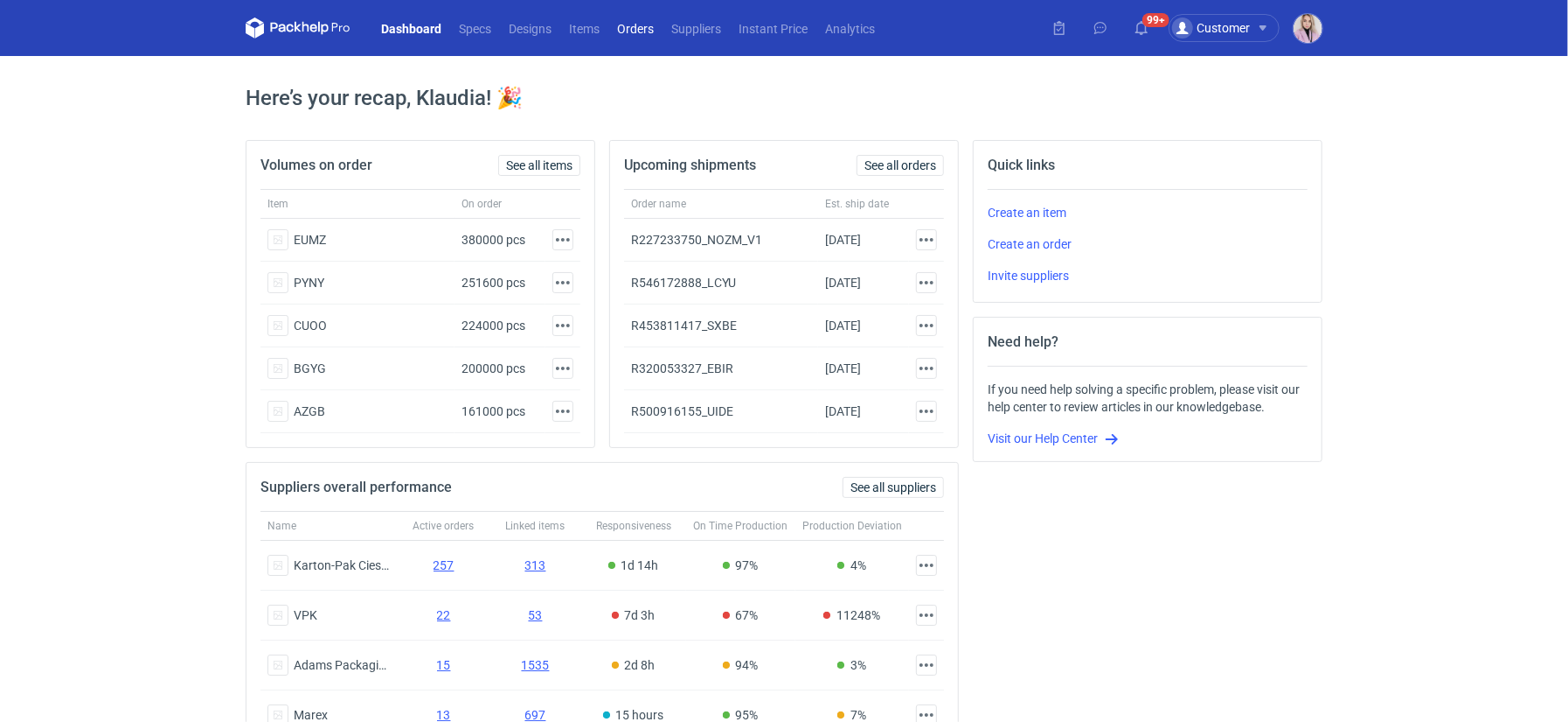
click at [629, 28] on link "Orders" at bounding box center [636, 27] width 55 height 21
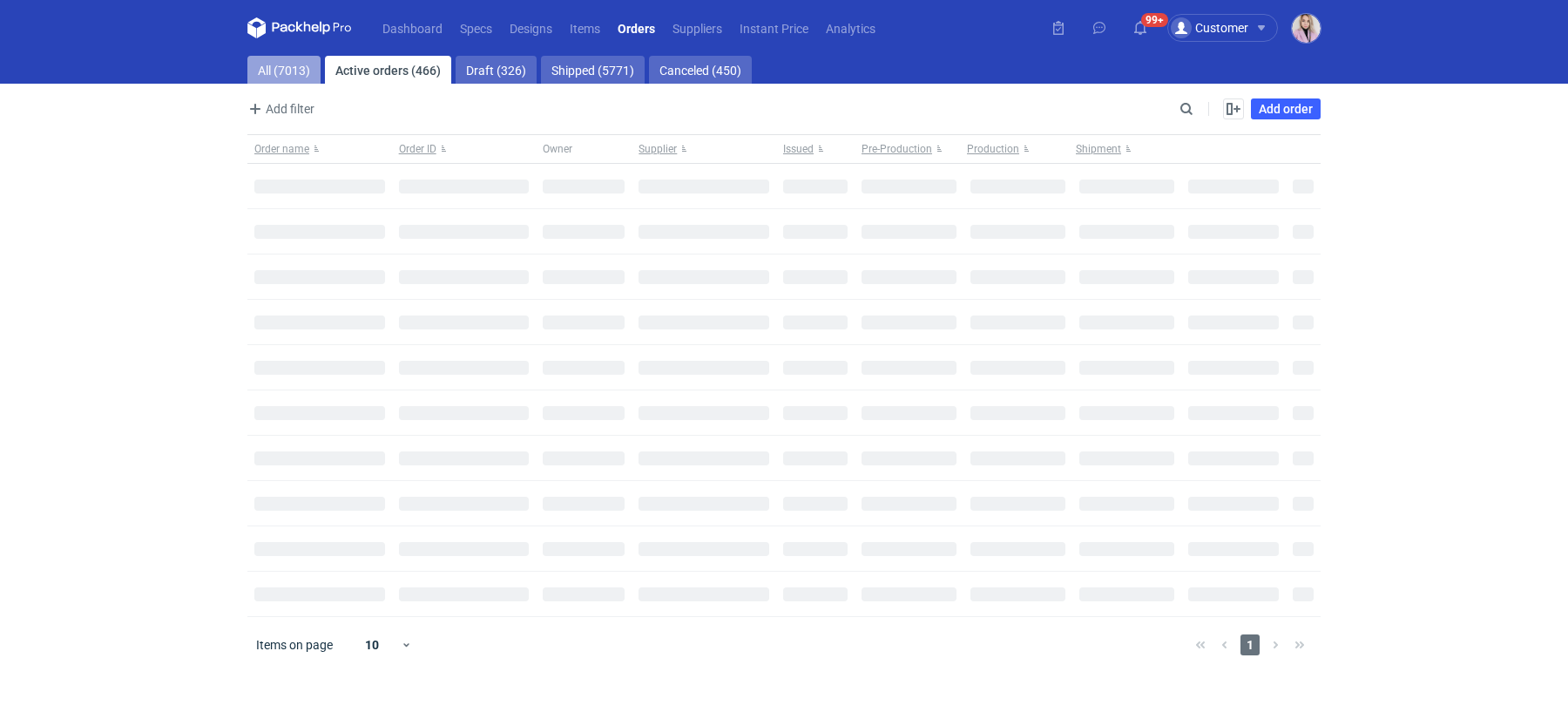
click at [270, 70] on link "All (7013)" at bounding box center [283, 69] width 73 height 28
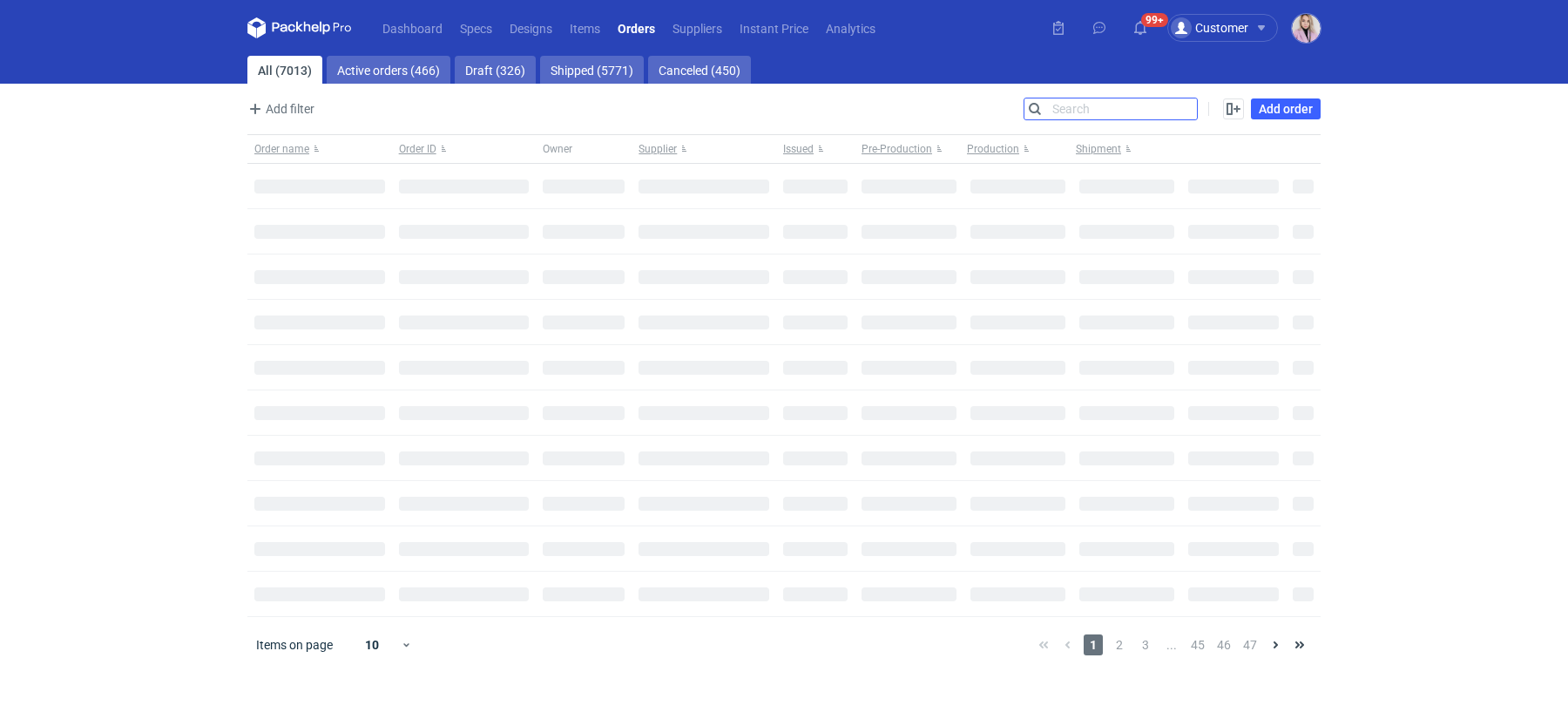
click at [1189, 111] on input "Search" at bounding box center [1110, 108] width 172 height 20
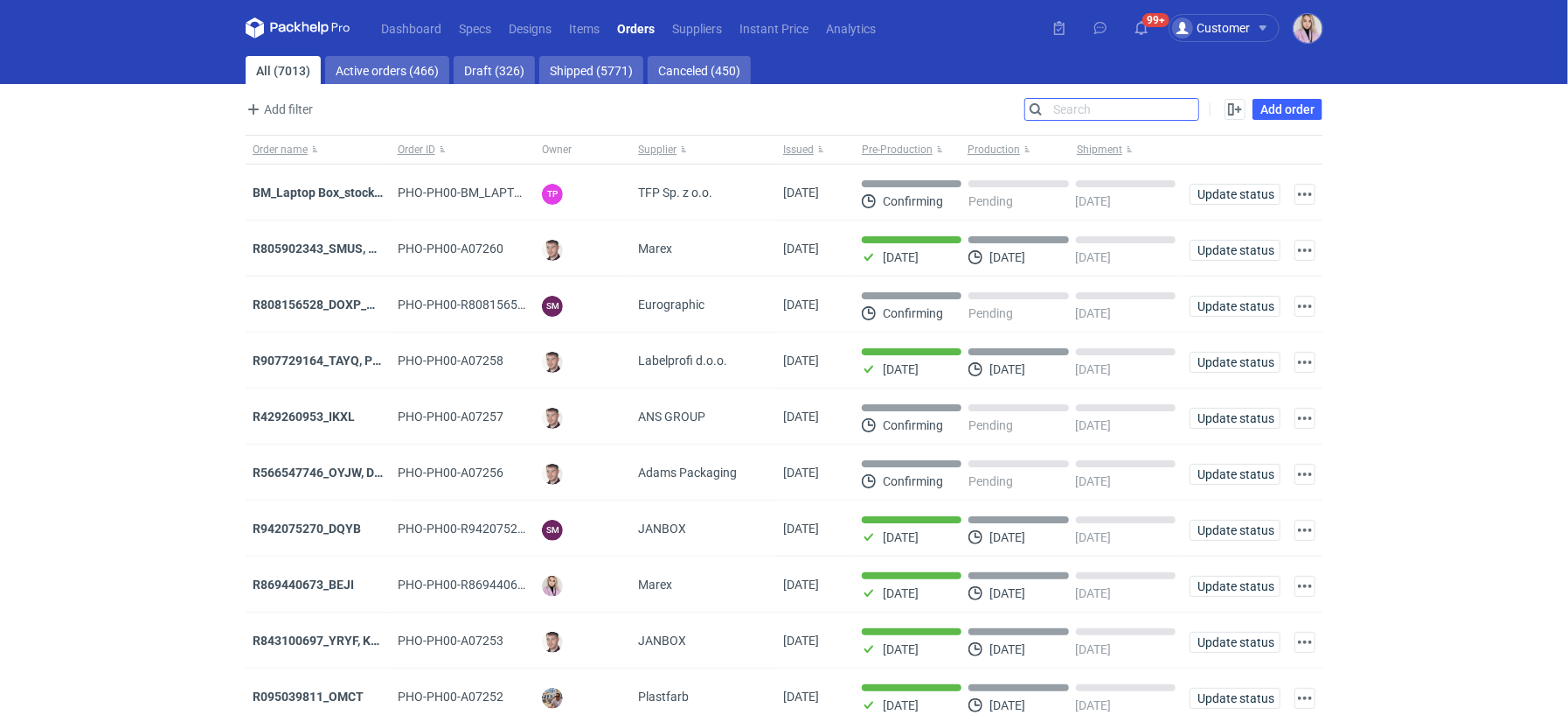
paste input "XBRP"
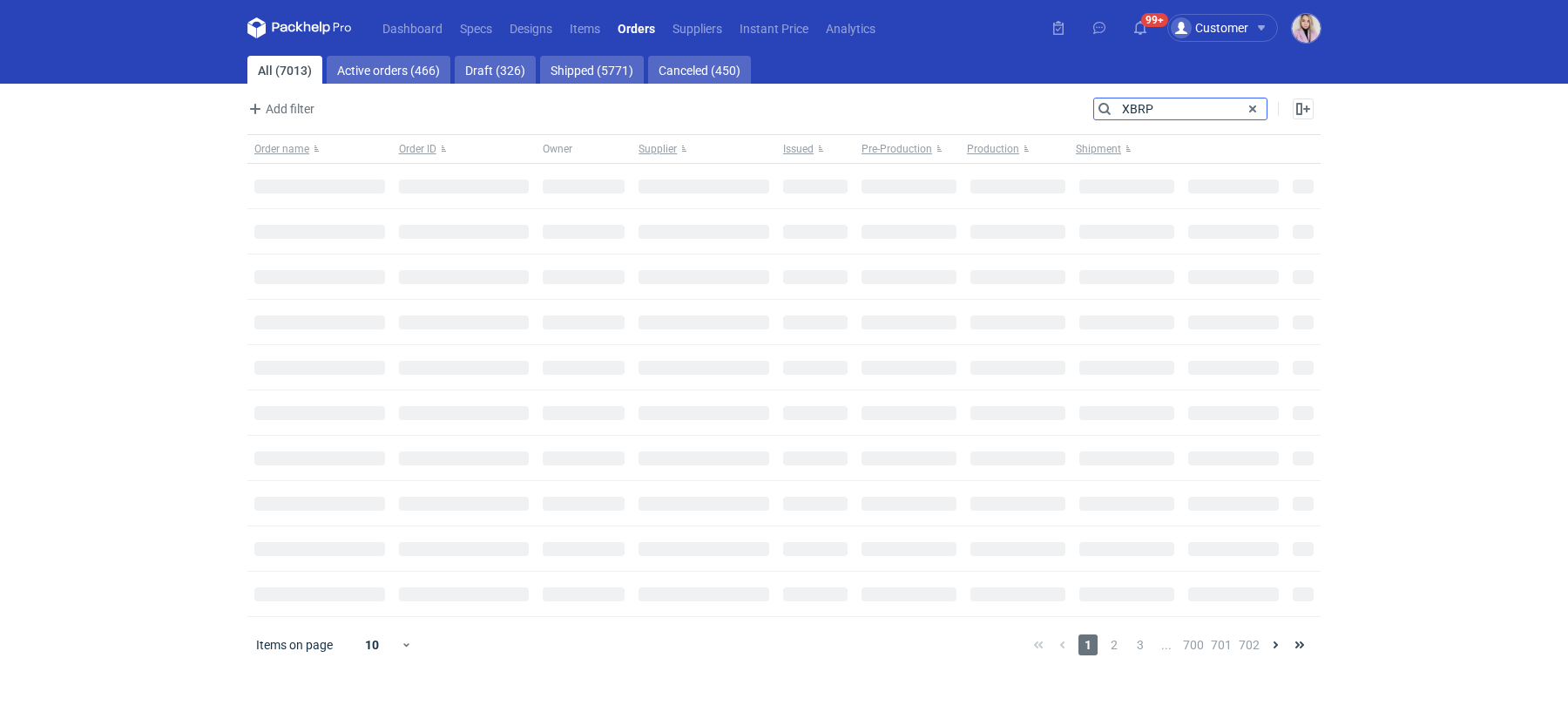
type input "XBRP"
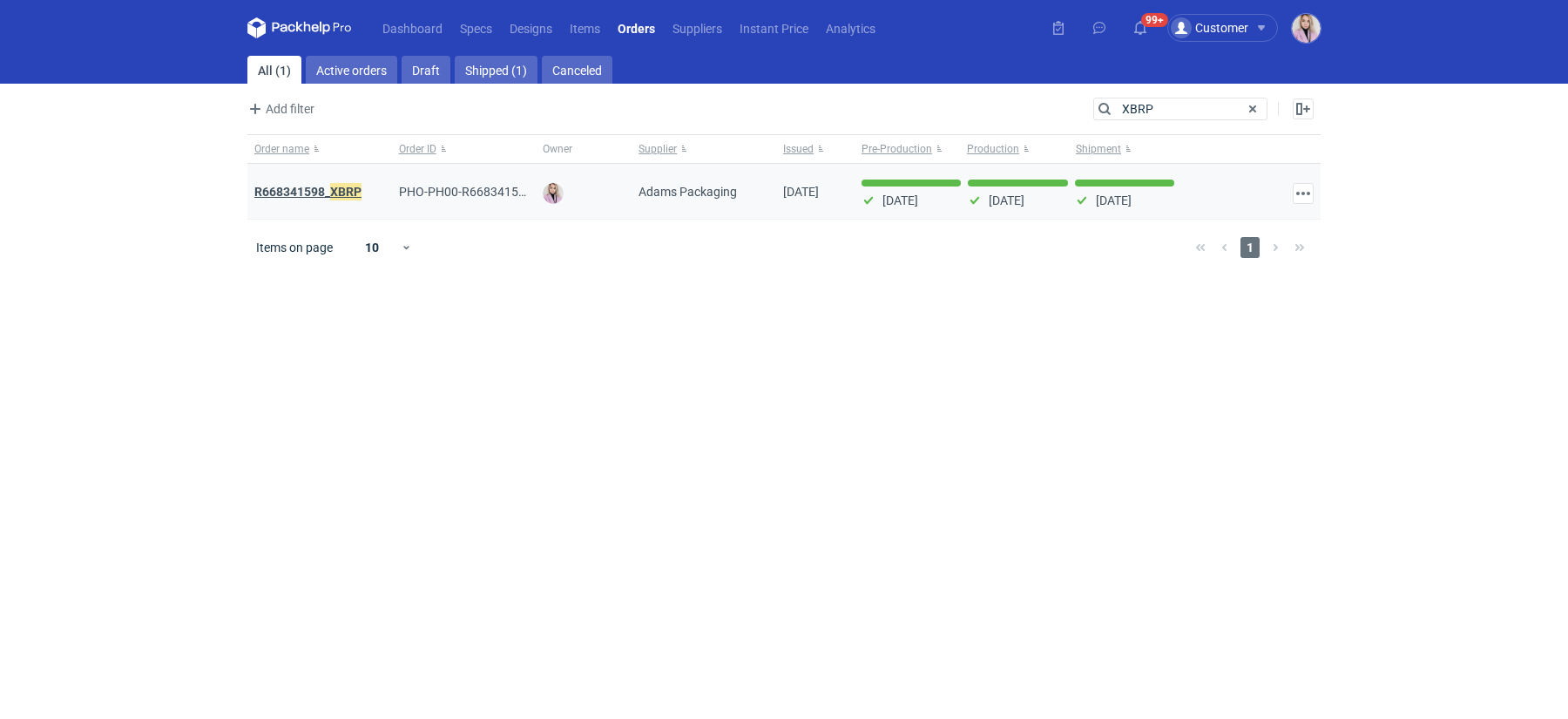
click at [303, 188] on strong "R668341598_ XBRP" at bounding box center [307, 192] width 107 height 19
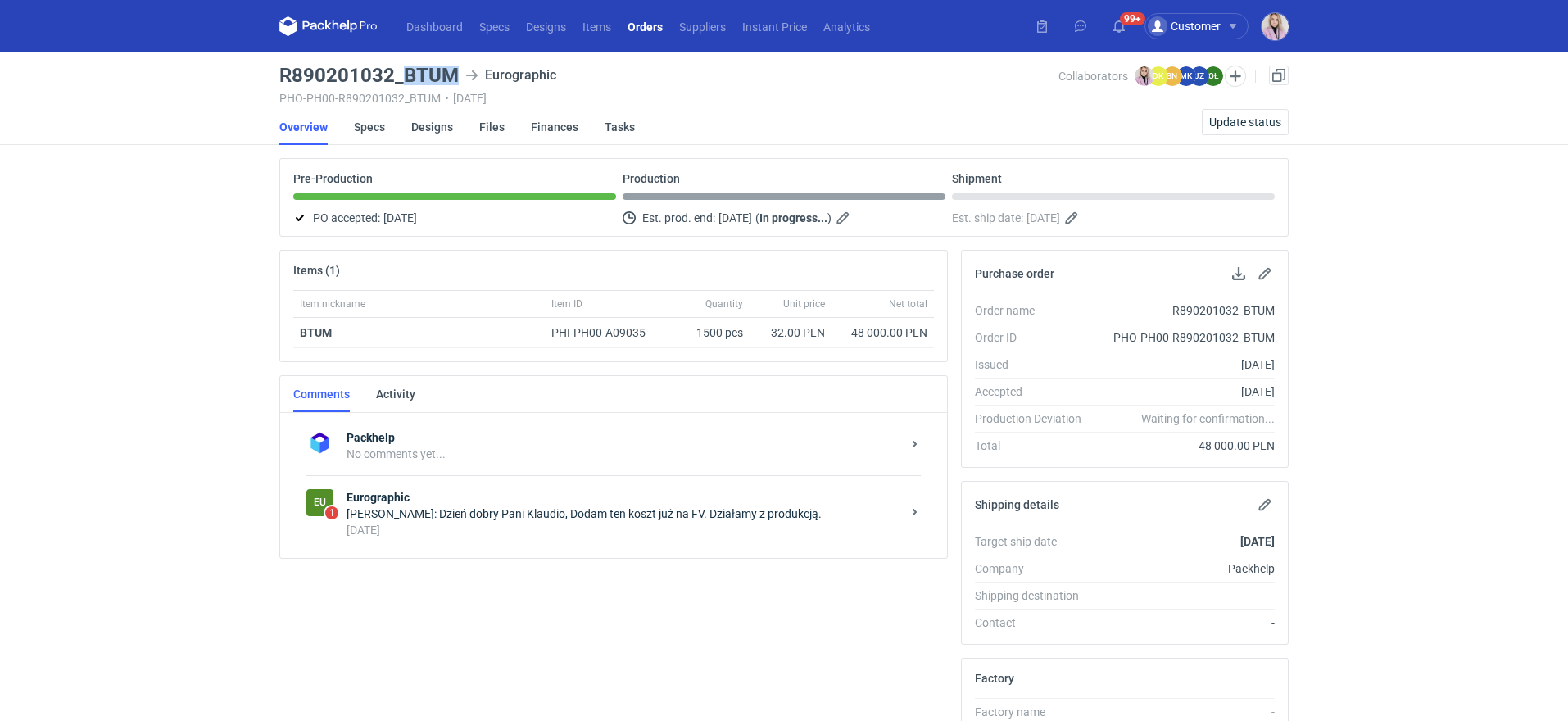
drag, startPoint x: 403, startPoint y: 75, endPoint x: 457, endPoint y: 77, distance: 54.0
click at [457, 77] on div "R890201032_BTUM Eurographic" at bounding box center [669, 75] width 779 height 19
copy h3 "BTUM"
